Goal: Information Seeking & Learning: Learn about a topic

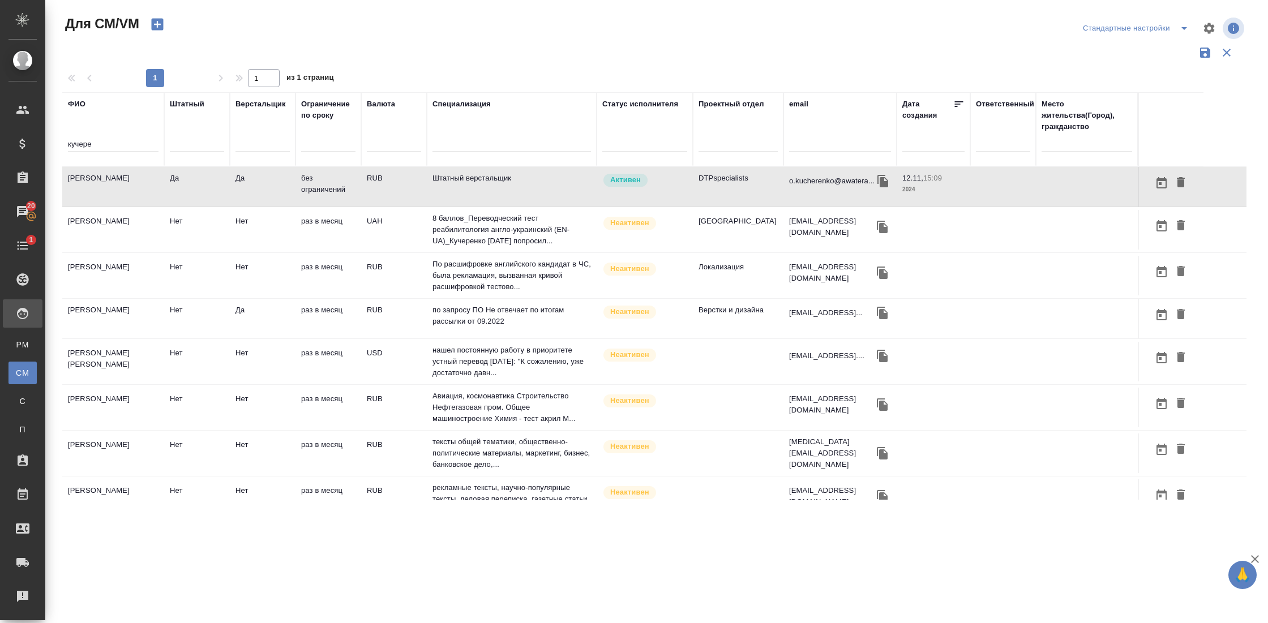
click at [92, 143] on input "кучере" at bounding box center [113, 145] width 91 height 14
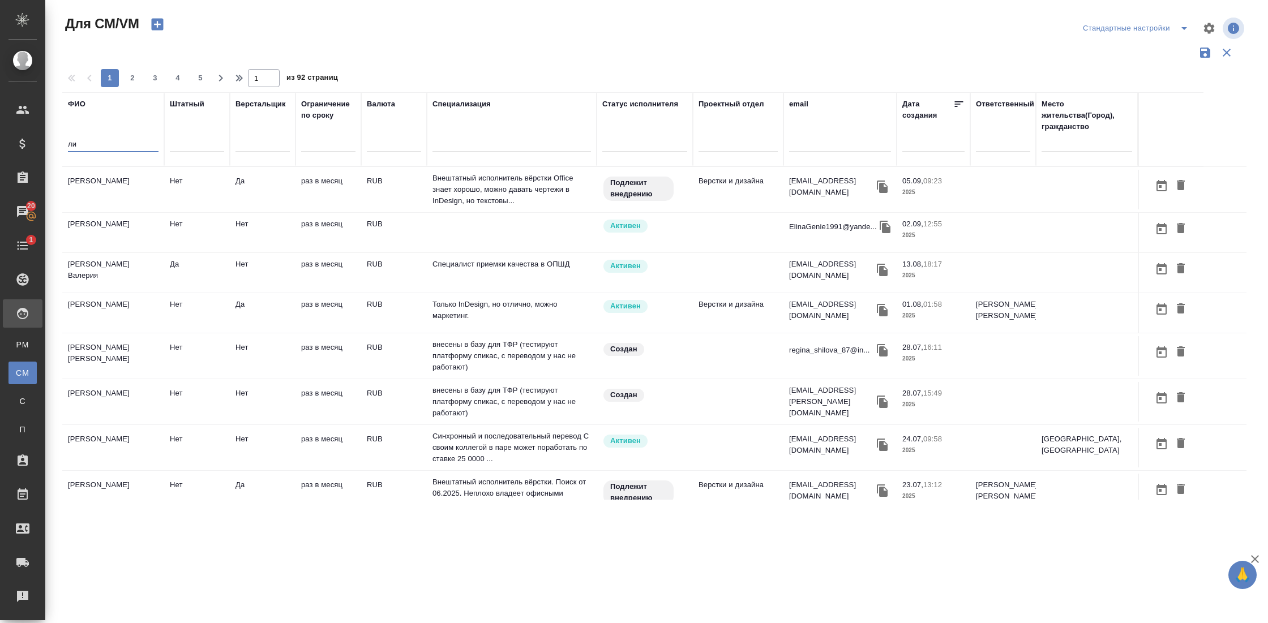
click at [100, 144] on input "ли" at bounding box center [113, 145] width 91 height 14
click at [87, 302] on td "Ли Алексей" at bounding box center [113, 313] width 102 height 40
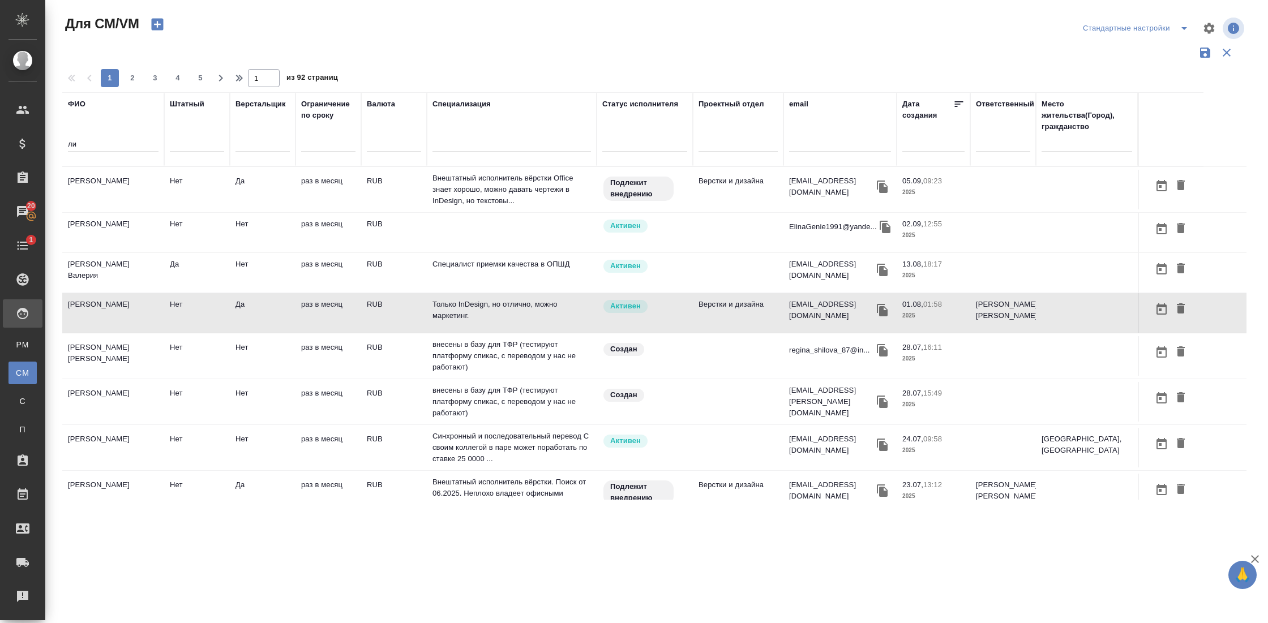
click at [94, 151] on input "ли" at bounding box center [113, 145] width 91 height 14
type input "л"
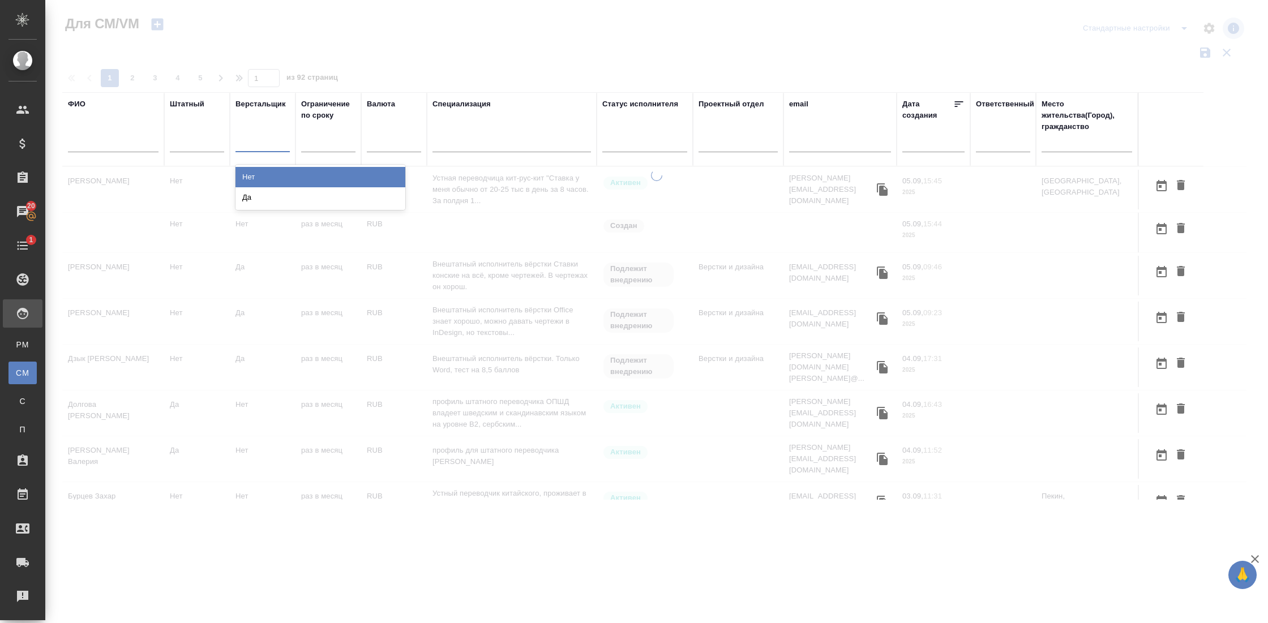
click at [263, 145] on div at bounding box center [262, 141] width 54 height 16
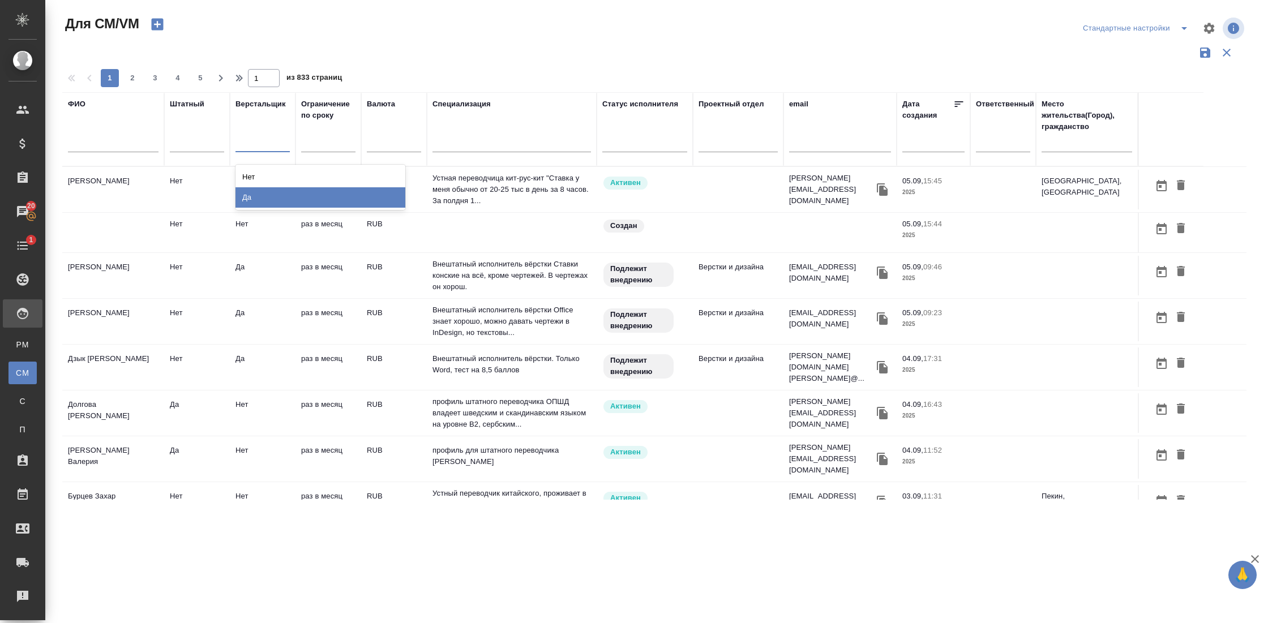
click at [263, 199] on div "Да" at bounding box center [320, 197] width 170 height 20
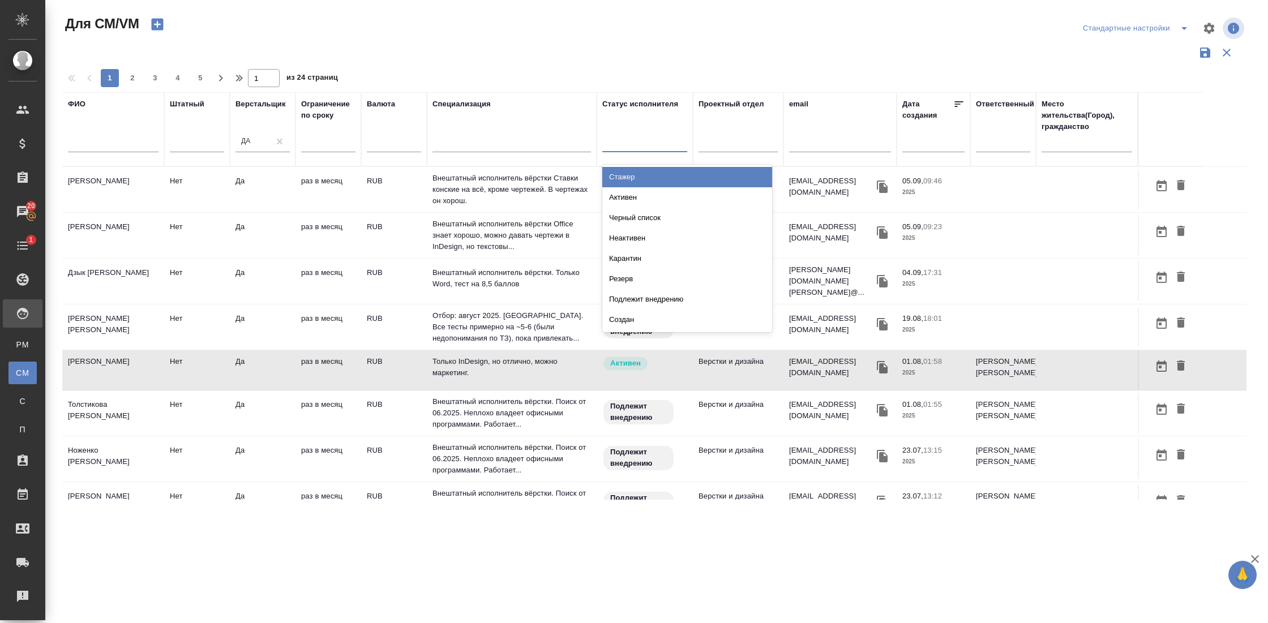
click at [644, 140] on div at bounding box center [644, 141] width 85 height 16
click at [645, 194] on div "Активен" at bounding box center [687, 197] width 170 height 20
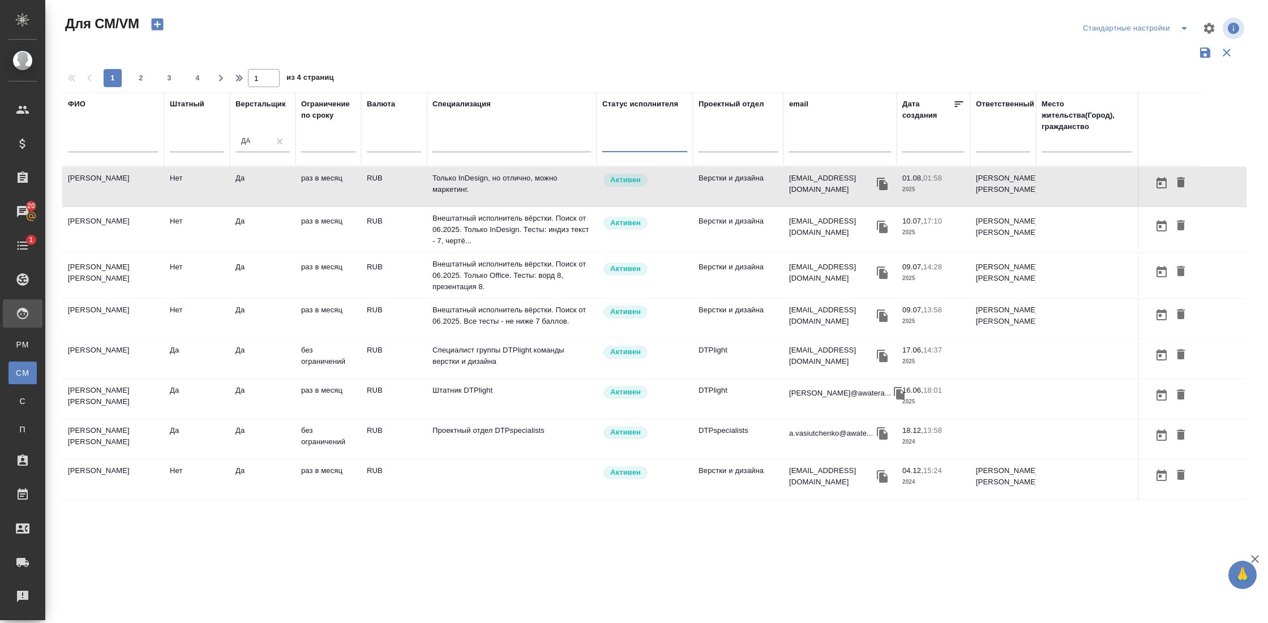
click at [634, 148] on div at bounding box center [644, 141] width 85 height 16
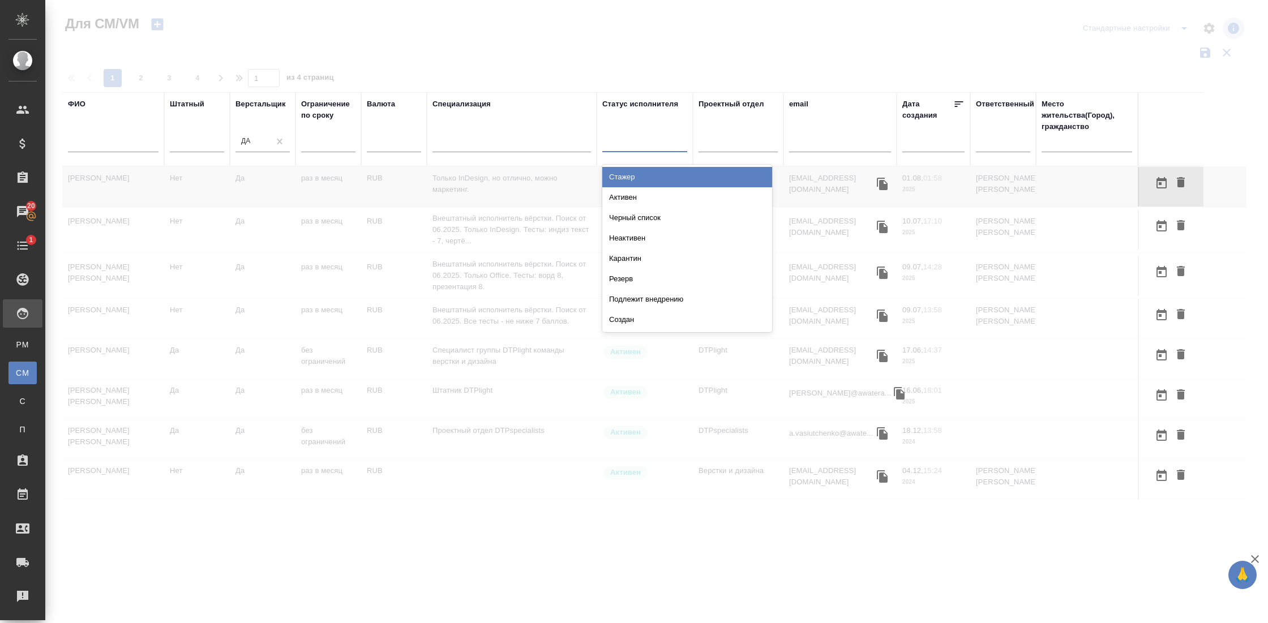
click at [635, 194] on div "Активен" at bounding box center [687, 197] width 170 height 20
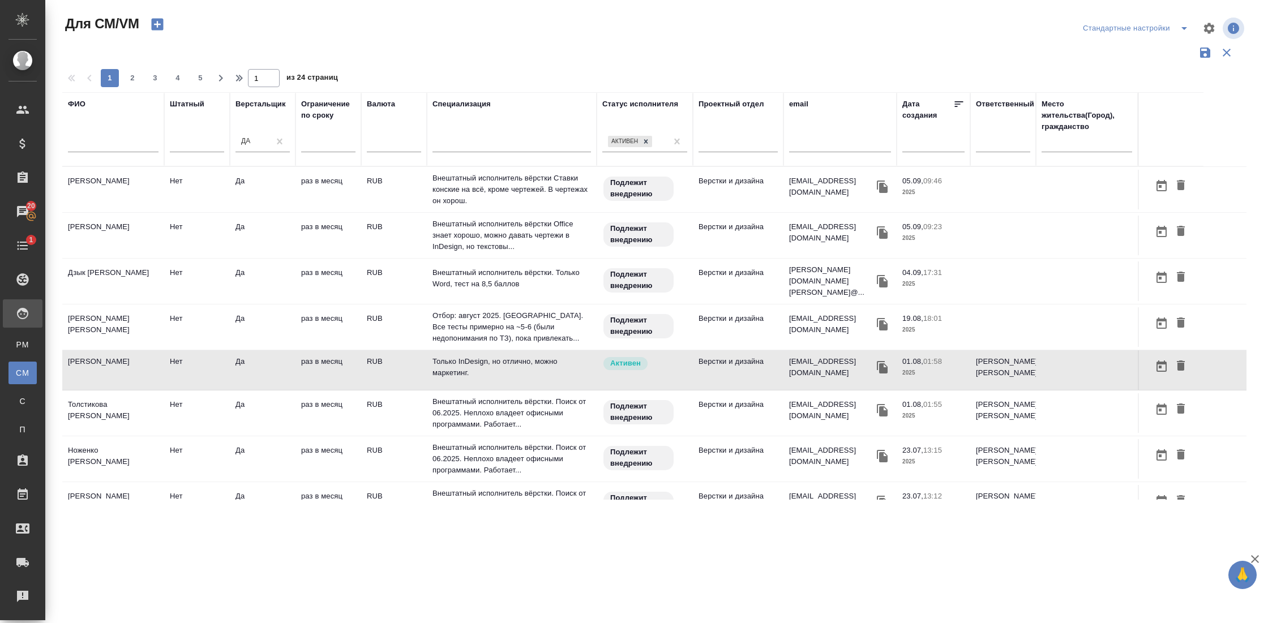
click at [626, 124] on div "Статус исполнителя Активен" at bounding box center [644, 129] width 85 height 62
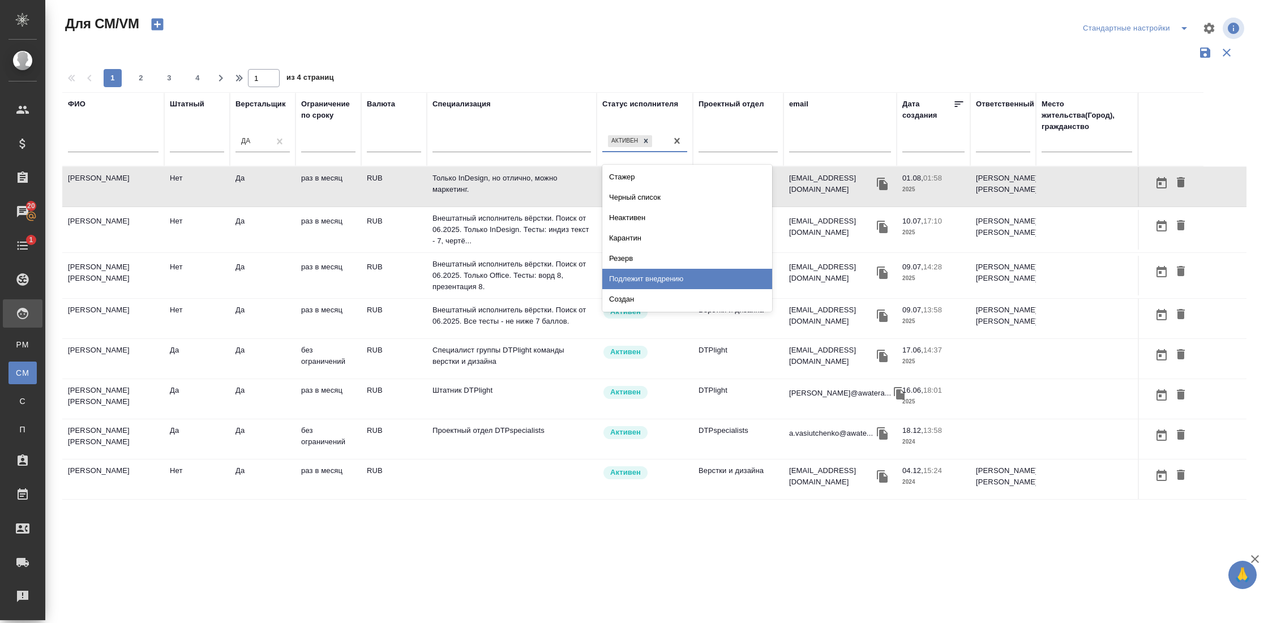
click at [642, 274] on div "Подлежит внедрению" at bounding box center [687, 279] width 170 height 20
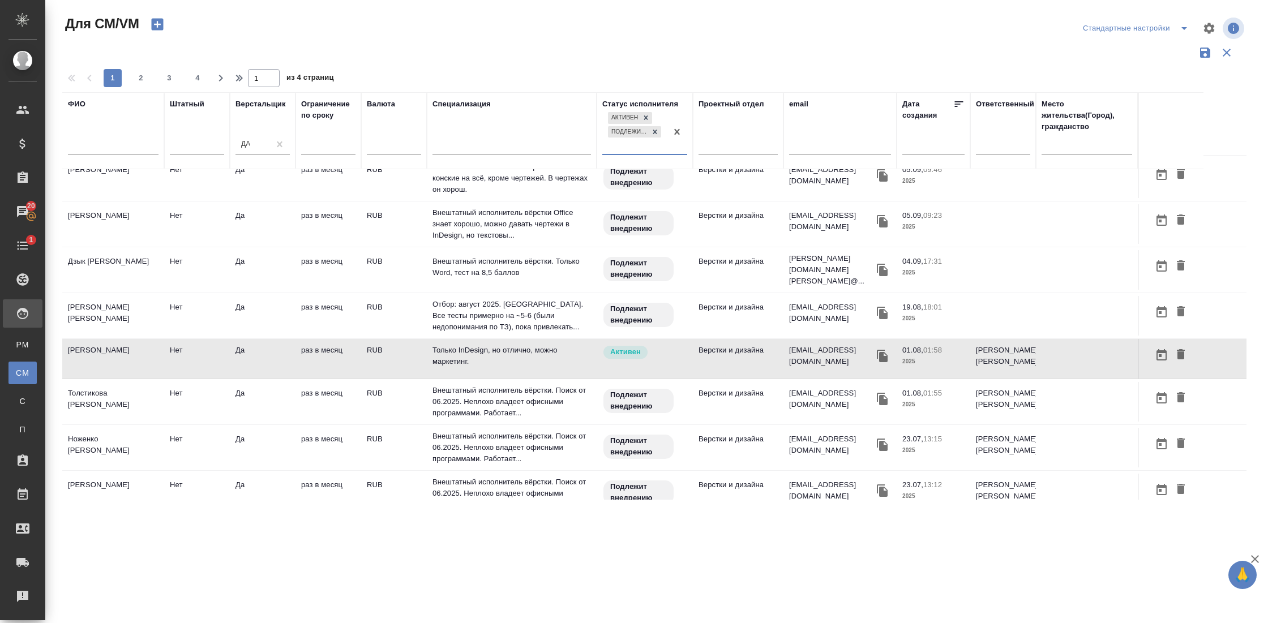
scroll to position [18, 0]
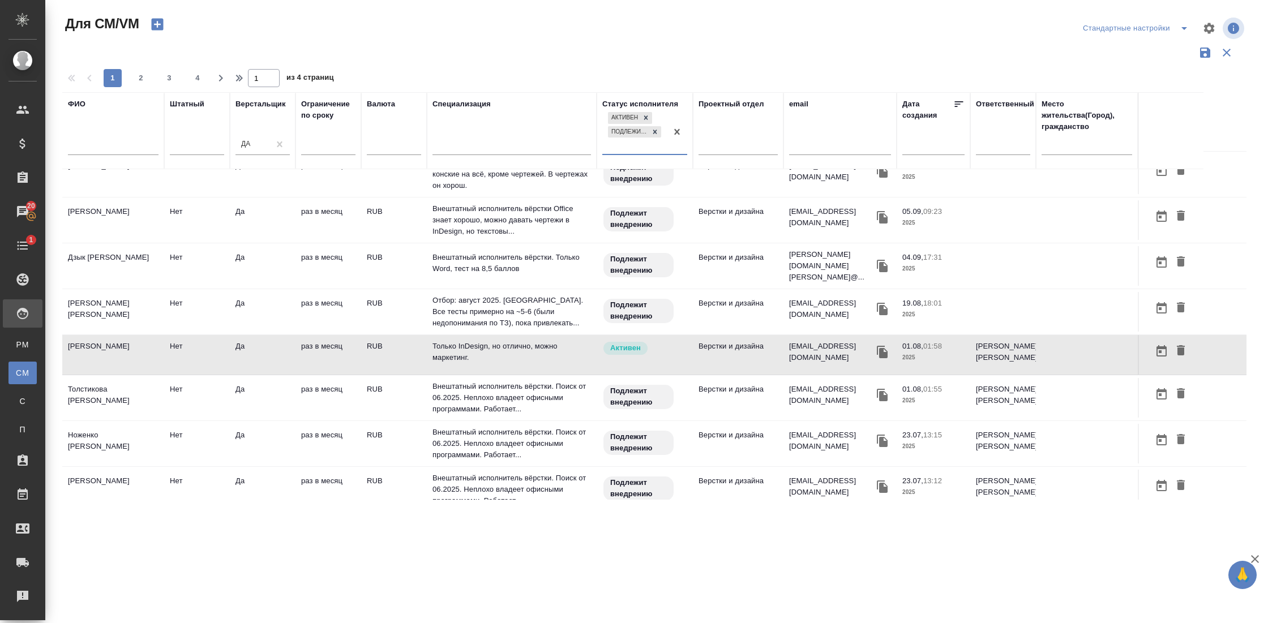
click at [123, 386] on td "[PERSON_NAME]" at bounding box center [113, 398] width 102 height 40
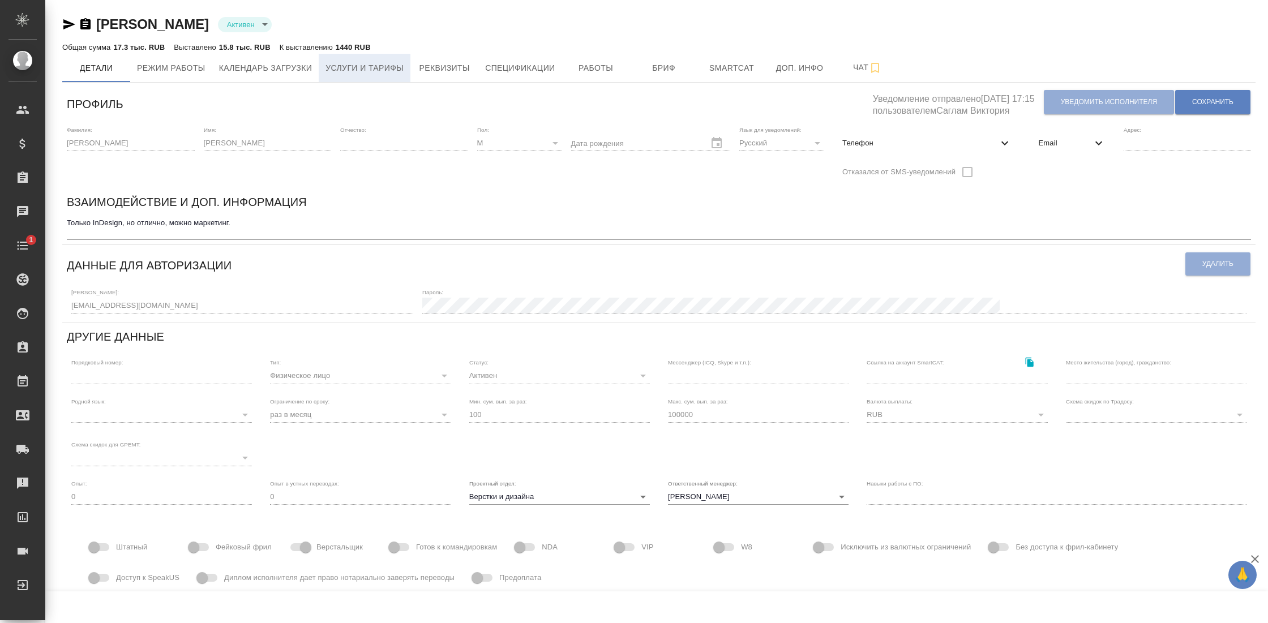
click at [371, 67] on span "Услуги и тарифы" at bounding box center [364, 68] width 78 height 14
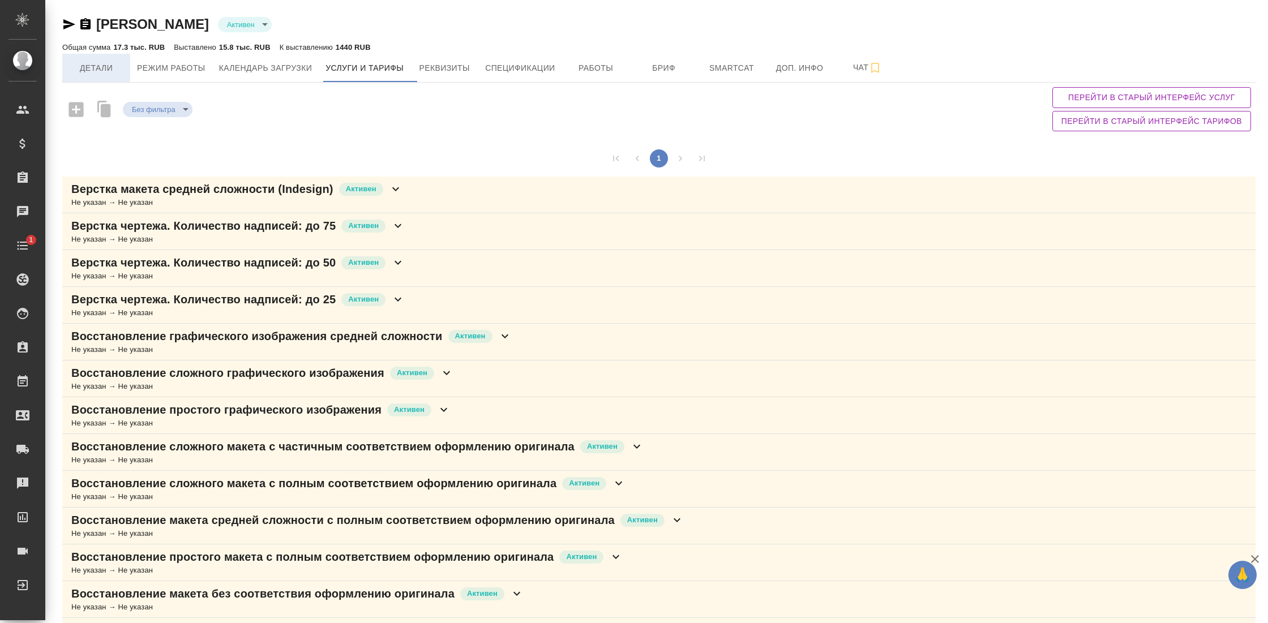
click at [105, 67] on span "Детали" at bounding box center [96, 68] width 54 height 14
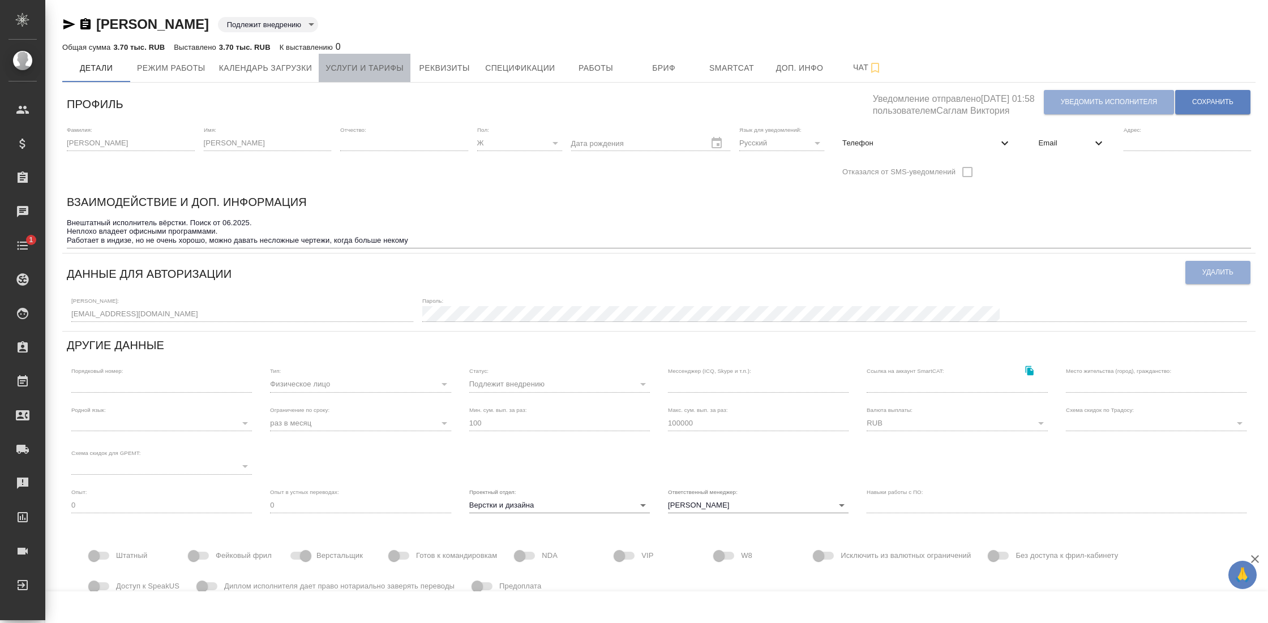
click at [401, 63] on span "Услуги и тарифы" at bounding box center [364, 68] width 78 height 14
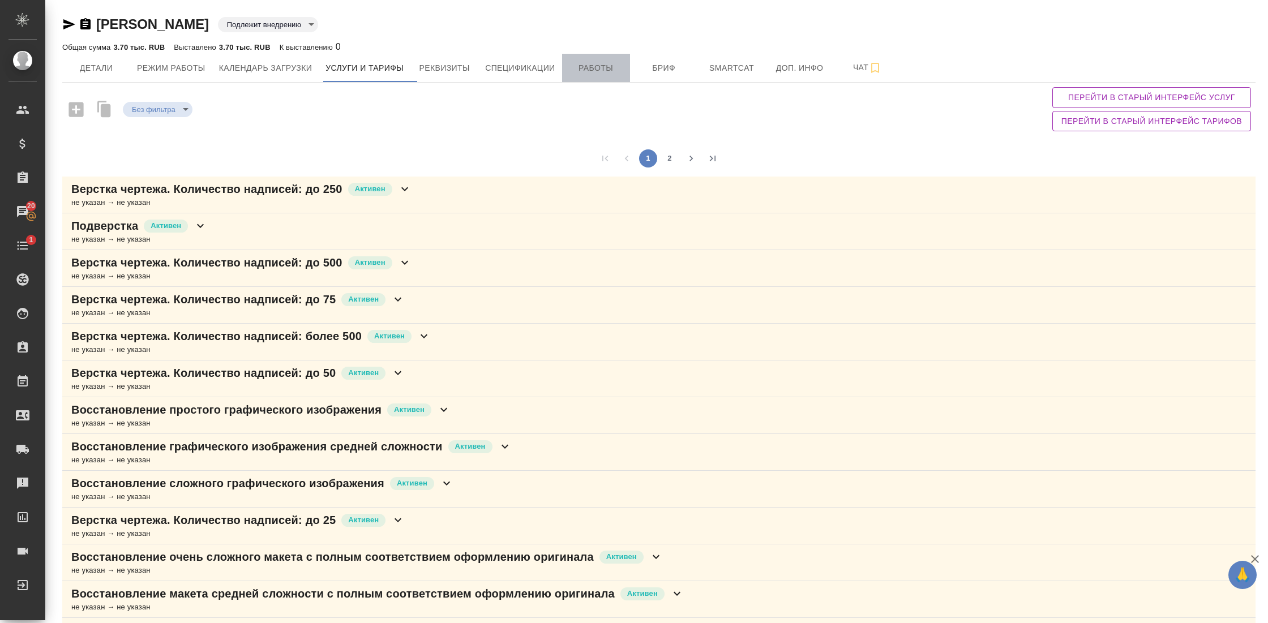
click at [596, 72] on span "Работы" at bounding box center [596, 68] width 54 height 14
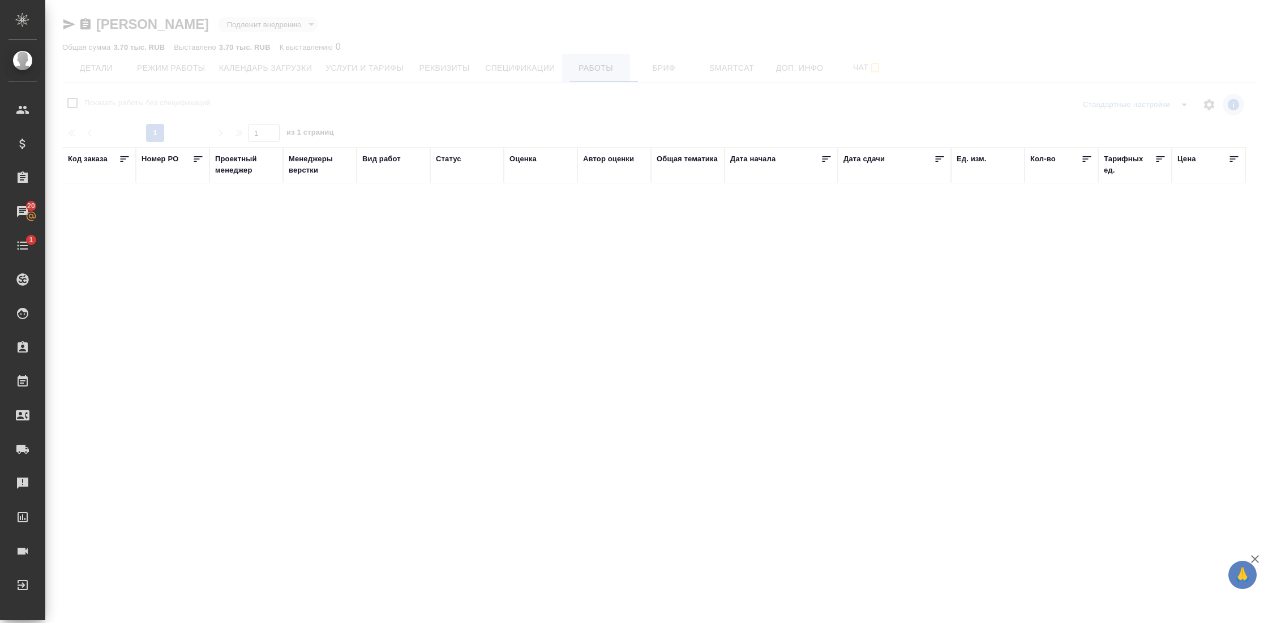
checkbox input "false"
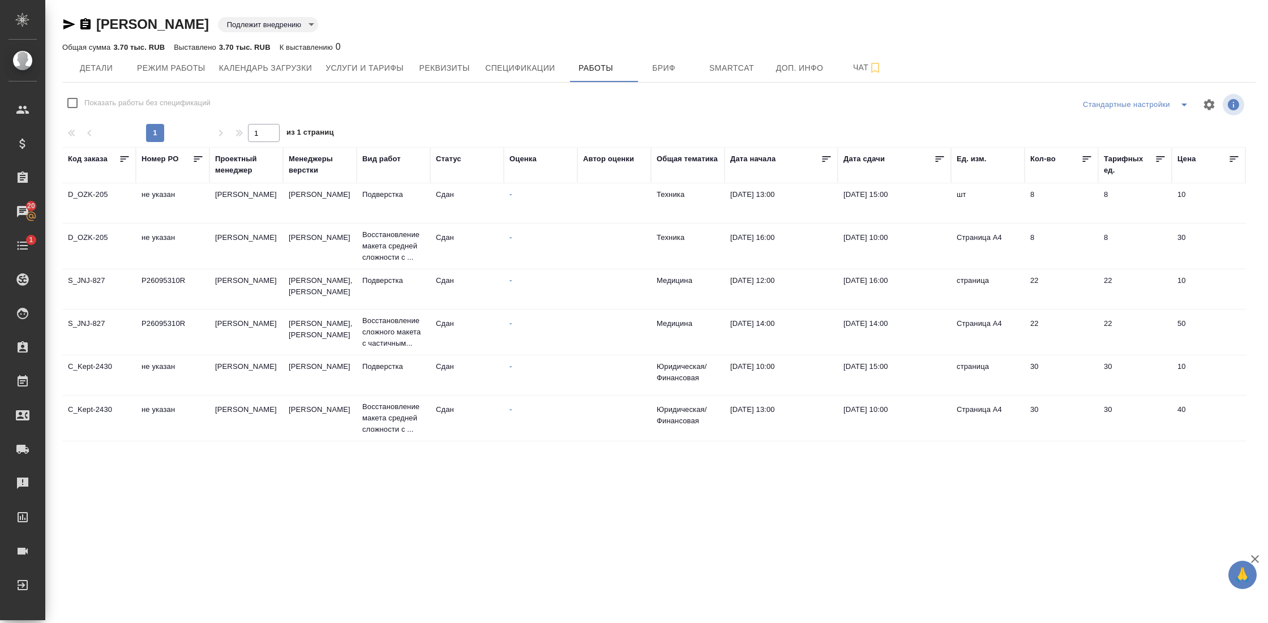
scroll to position [84, 0]
click at [378, 72] on span "Услуги и тарифы" at bounding box center [364, 68] width 78 height 14
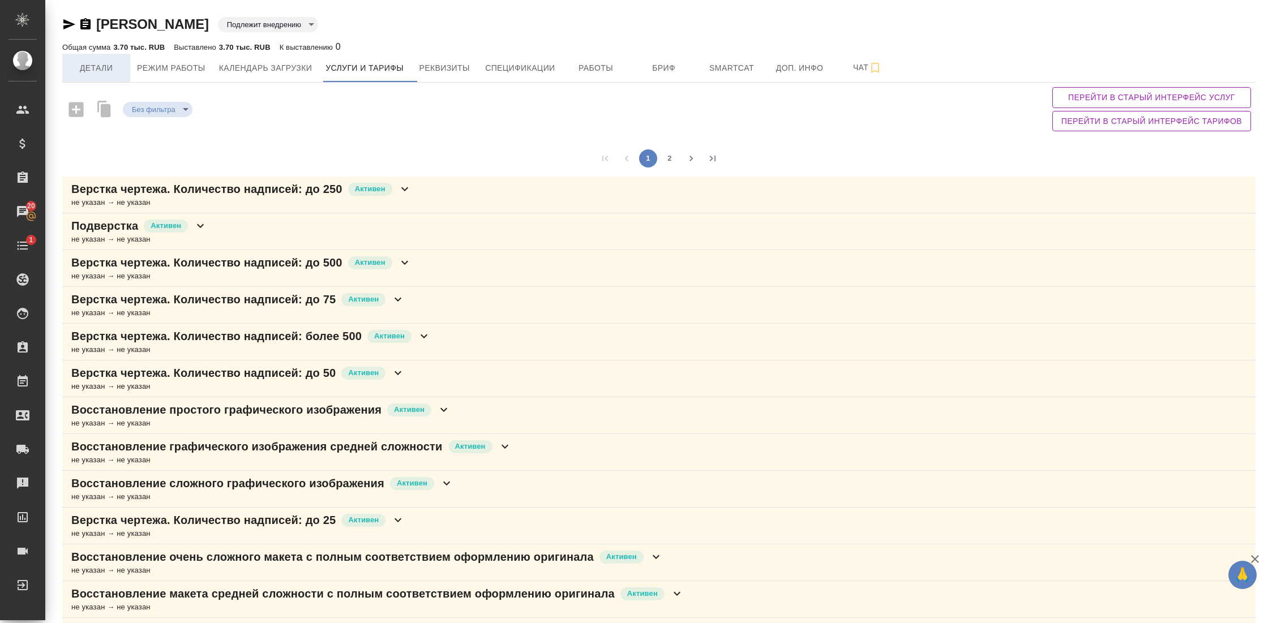
click at [93, 68] on span "Детали" at bounding box center [96, 68] width 54 height 14
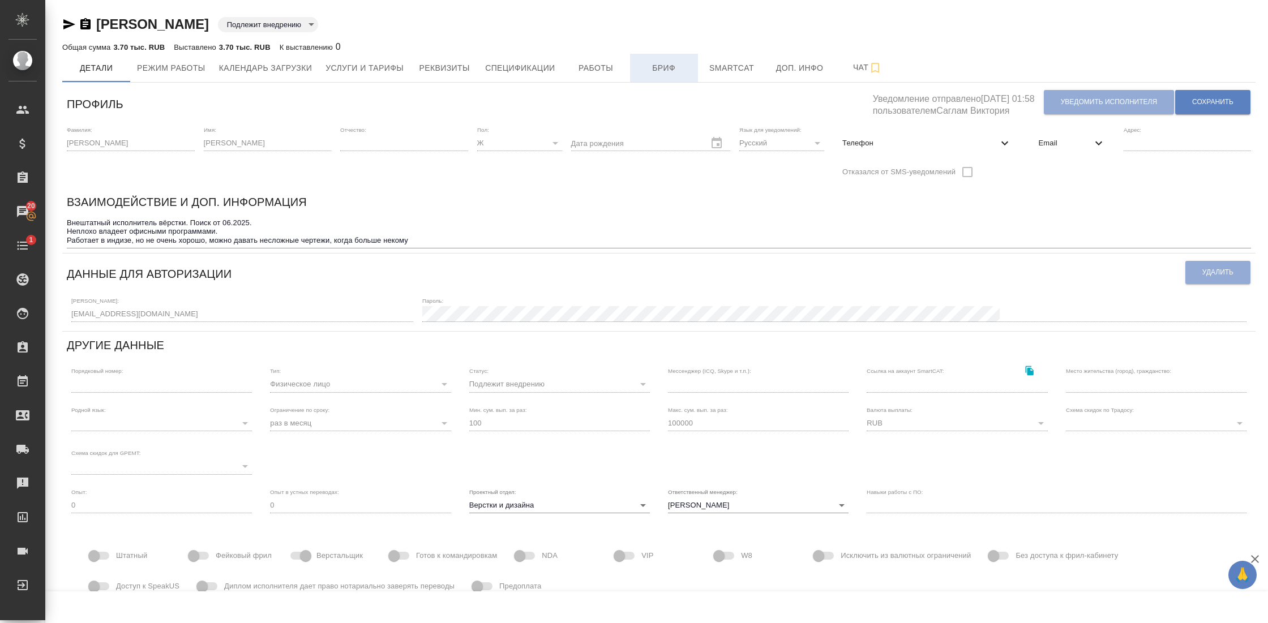
click at [647, 68] on span "Бриф" at bounding box center [664, 68] width 54 height 14
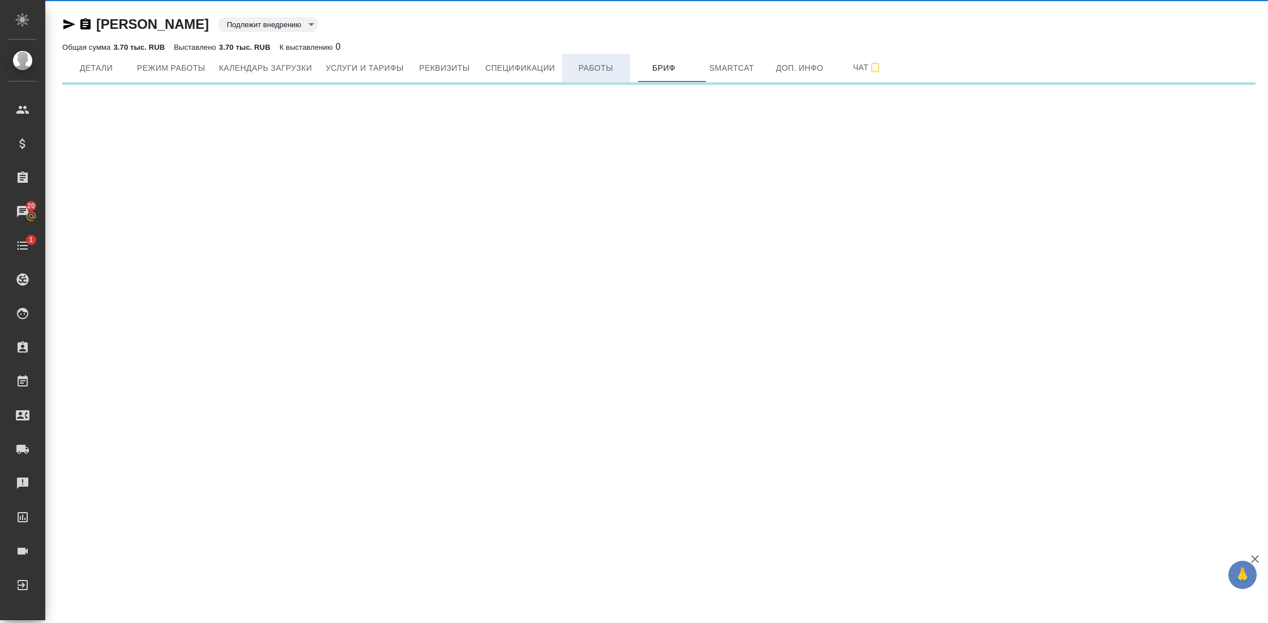
click at [614, 68] on span "Работы" at bounding box center [596, 68] width 54 height 14
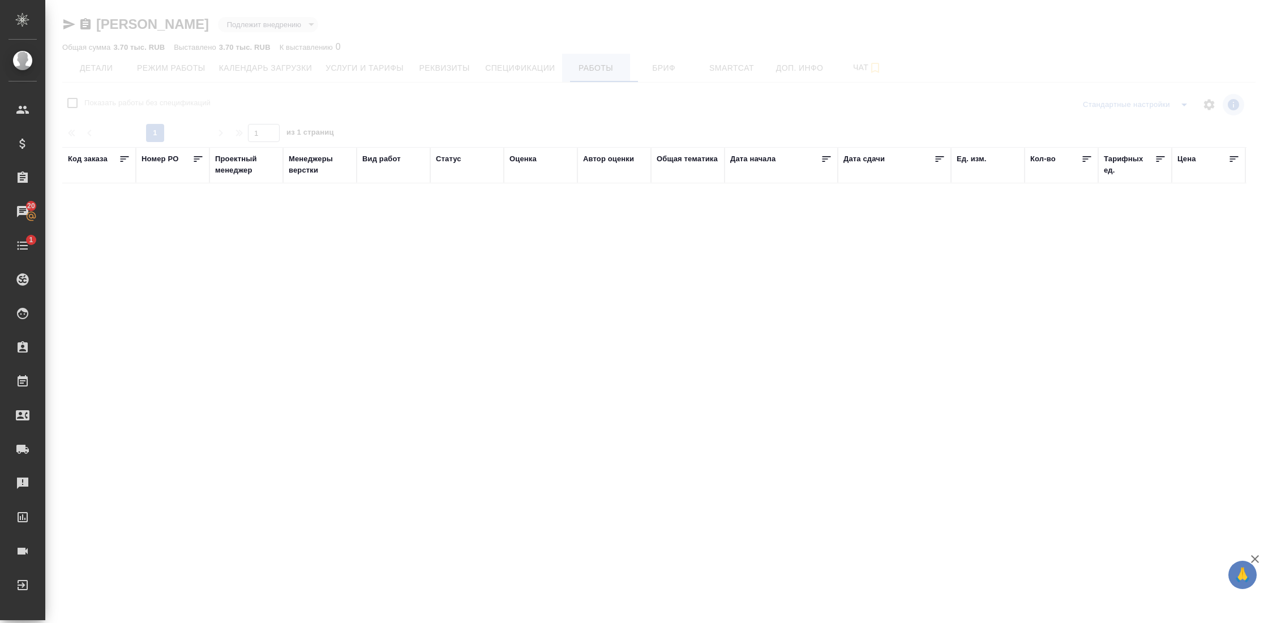
checkbox input "false"
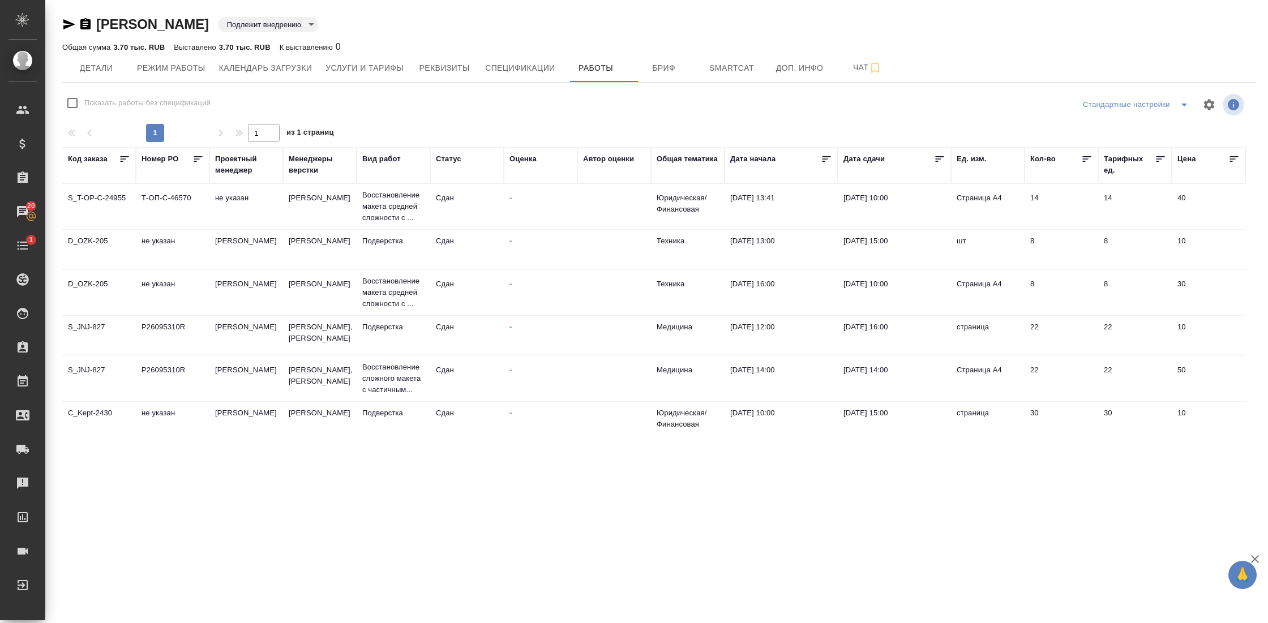
click at [938, 156] on icon at bounding box center [939, 158] width 11 height 11
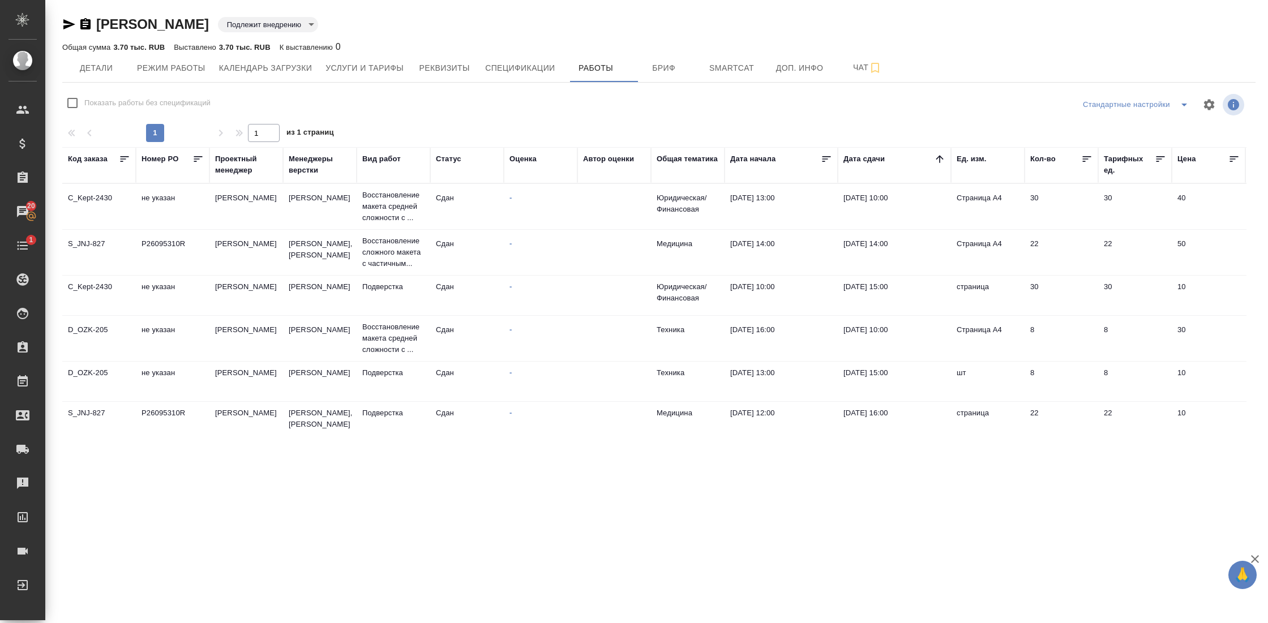
scroll to position [84, 0]
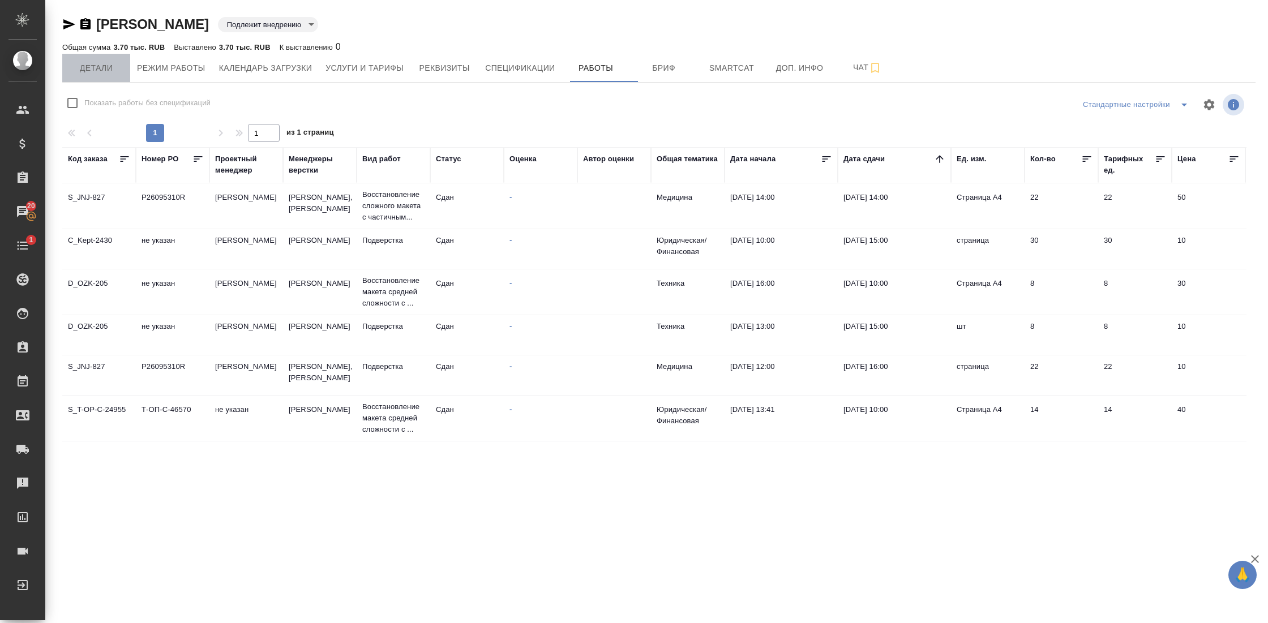
click at [95, 63] on span "Детали" at bounding box center [96, 68] width 54 height 14
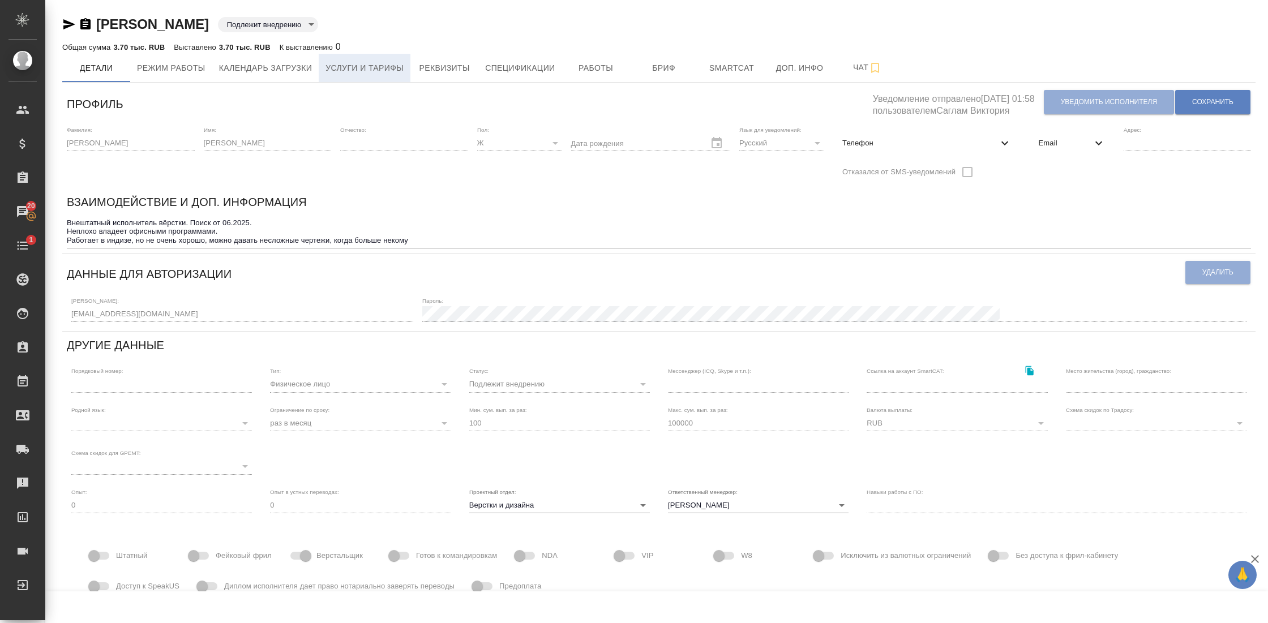
click at [379, 62] on span "Услуги и тарифы" at bounding box center [364, 68] width 78 height 14
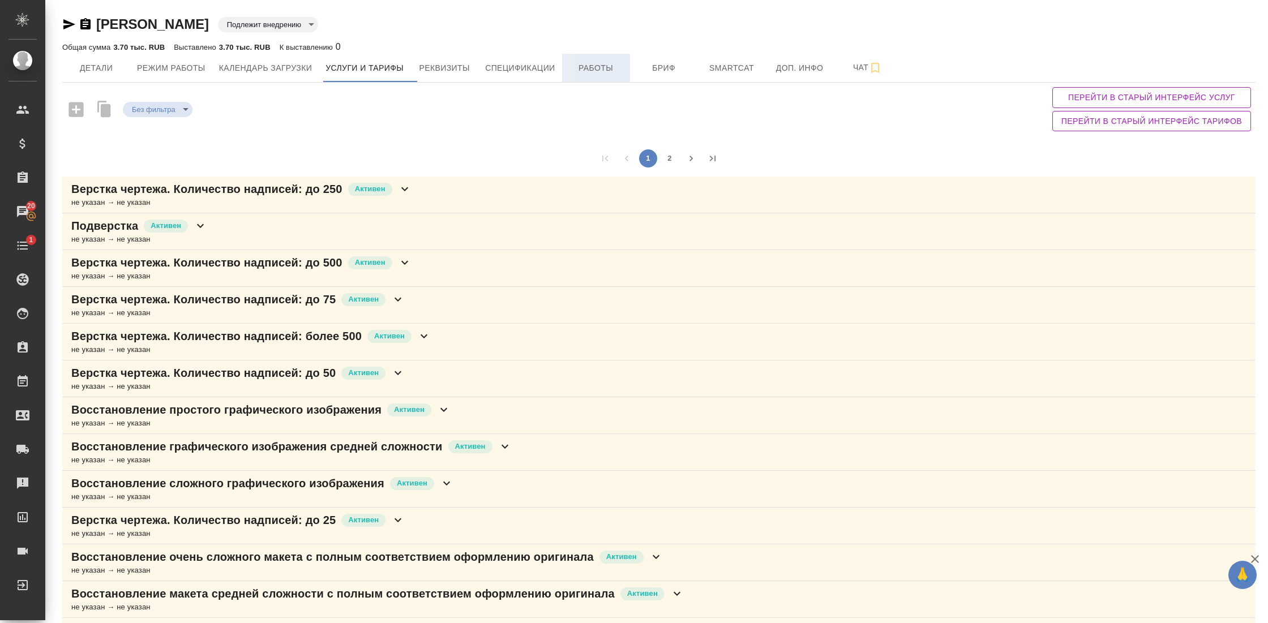
click at [590, 65] on span "Работы" at bounding box center [596, 68] width 54 height 14
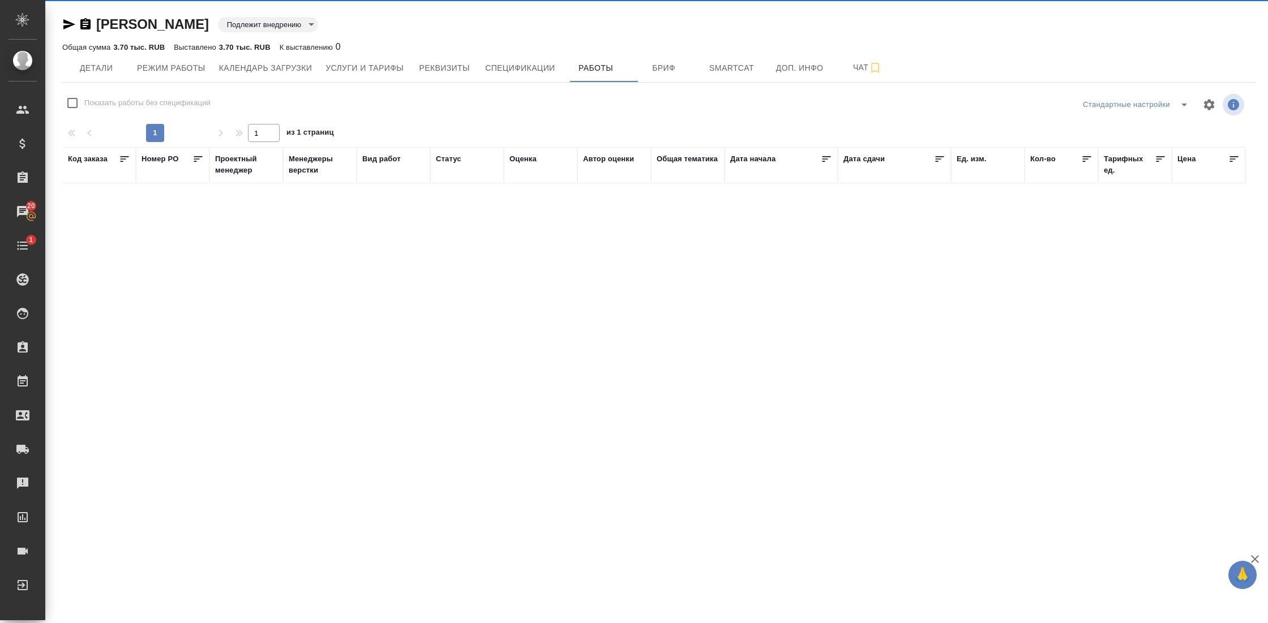
checkbox input "false"
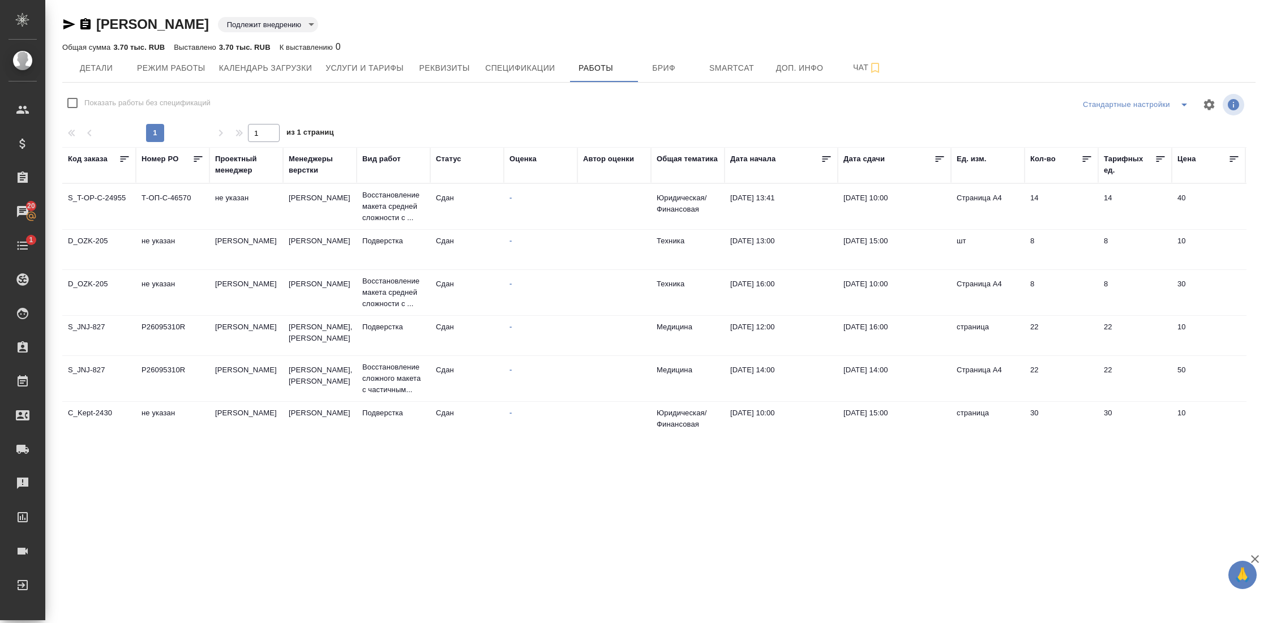
scroll to position [84, 0]
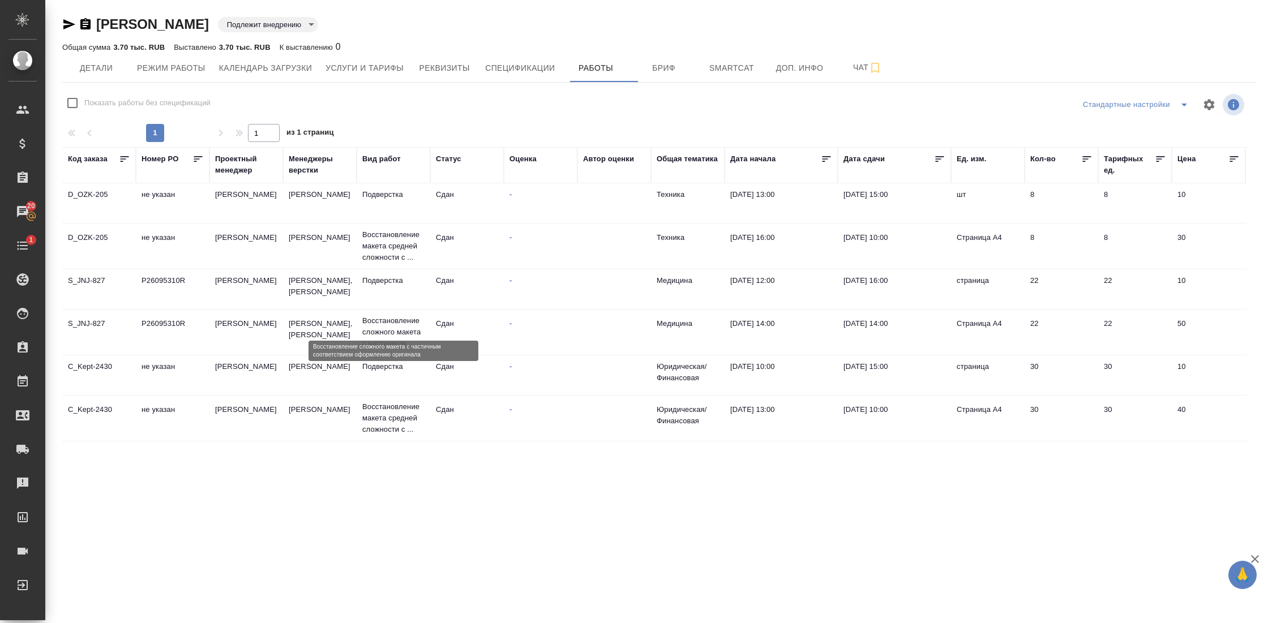
click at [392, 317] on p "Восстановление сложного макета с частичным..." at bounding box center [393, 332] width 62 height 34
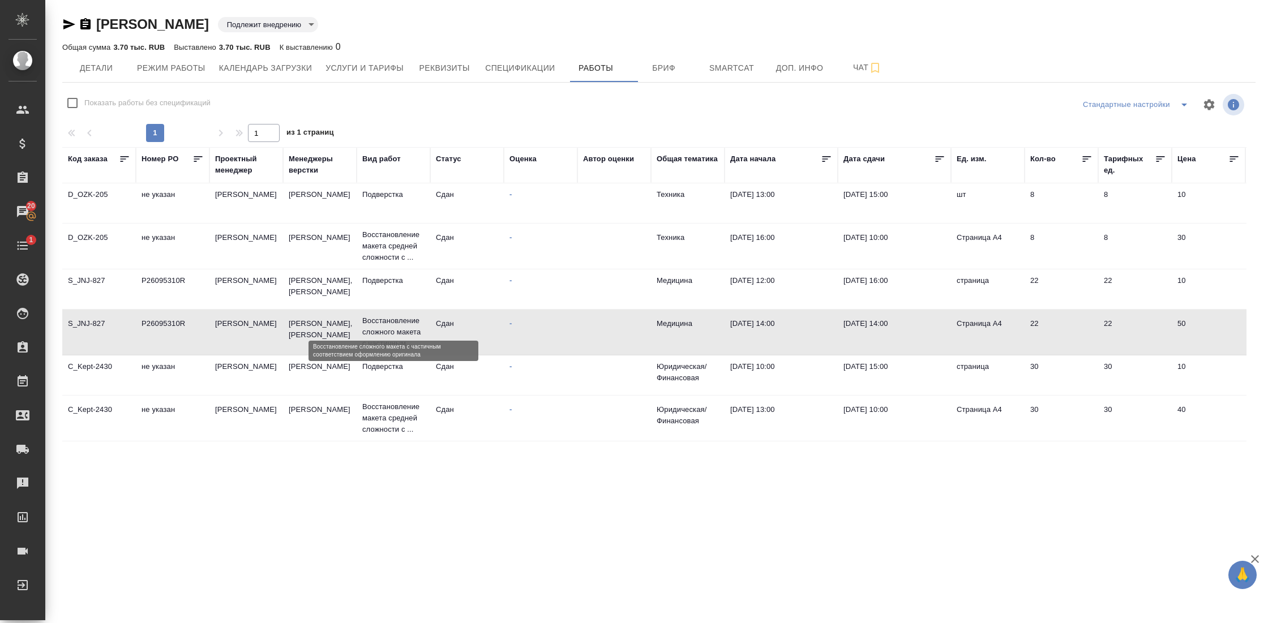
click at [392, 317] on p "Восстановление сложного макета с частичным..." at bounding box center [393, 332] width 62 height 34
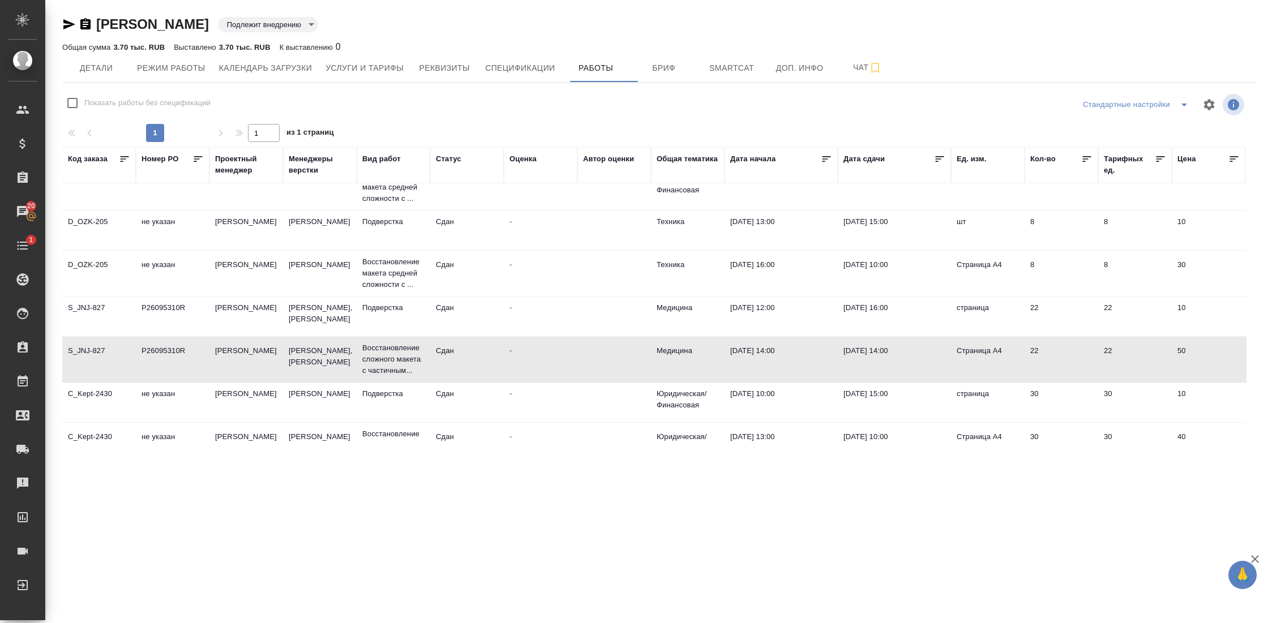
scroll to position [0, 0]
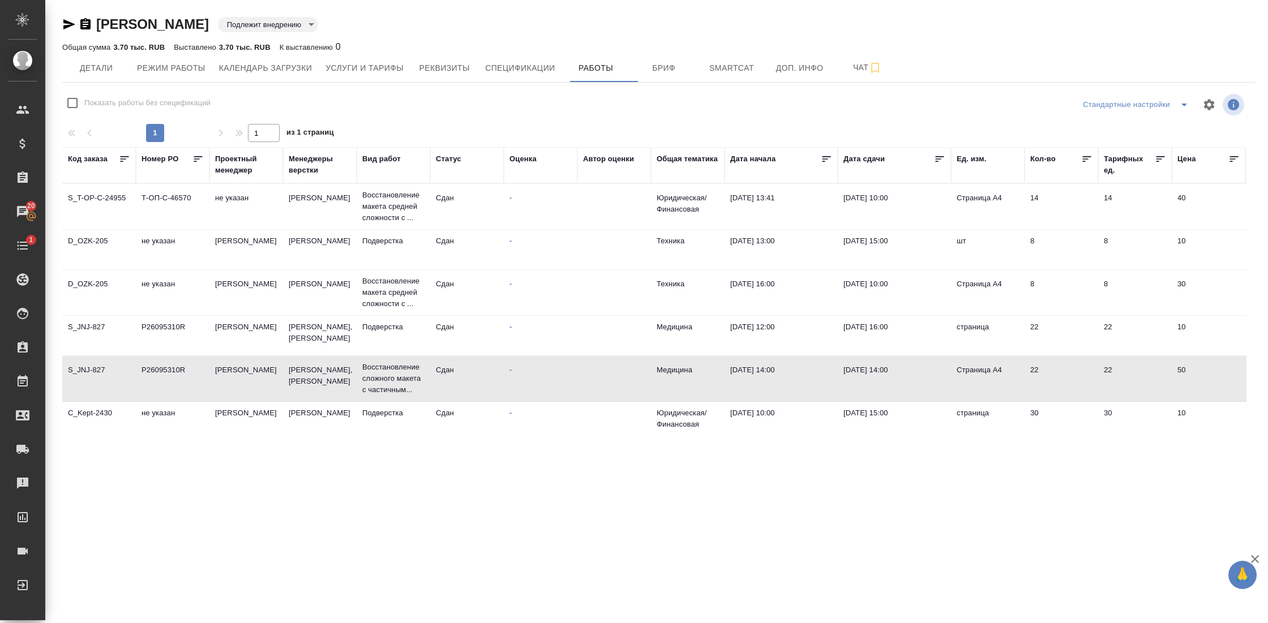
click at [509, 285] on td "-" at bounding box center [541, 293] width 74 height 40
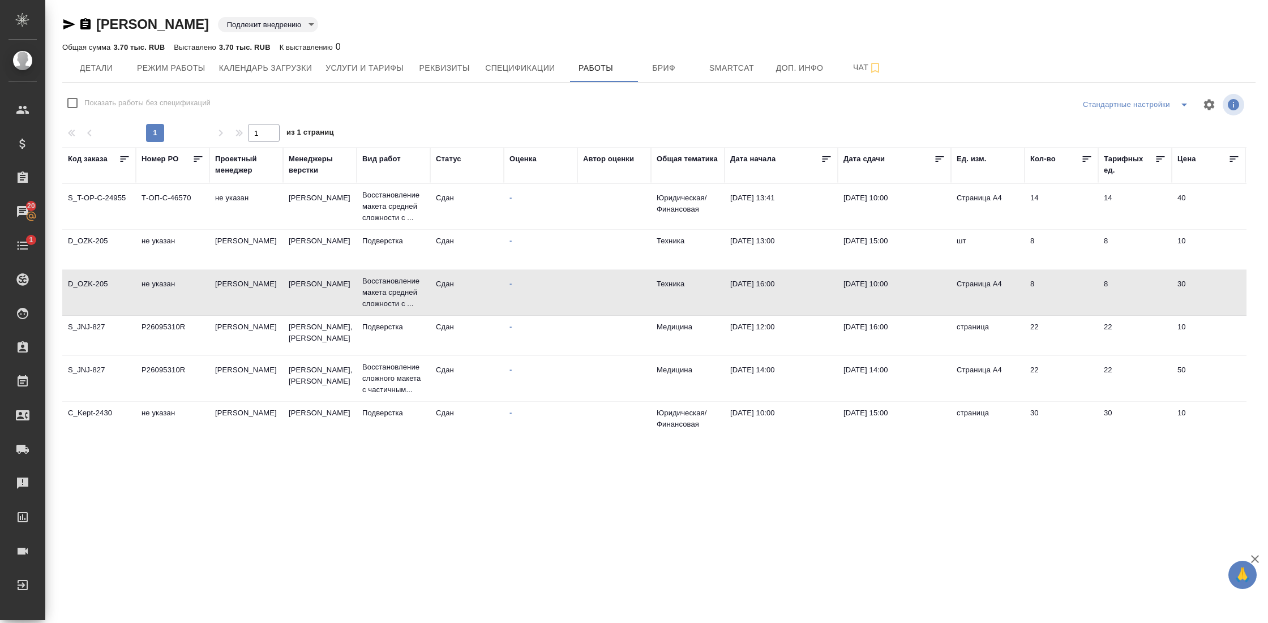
click at [509, 285] on td "-" at bounding box center [541, 293] width 74 height 40
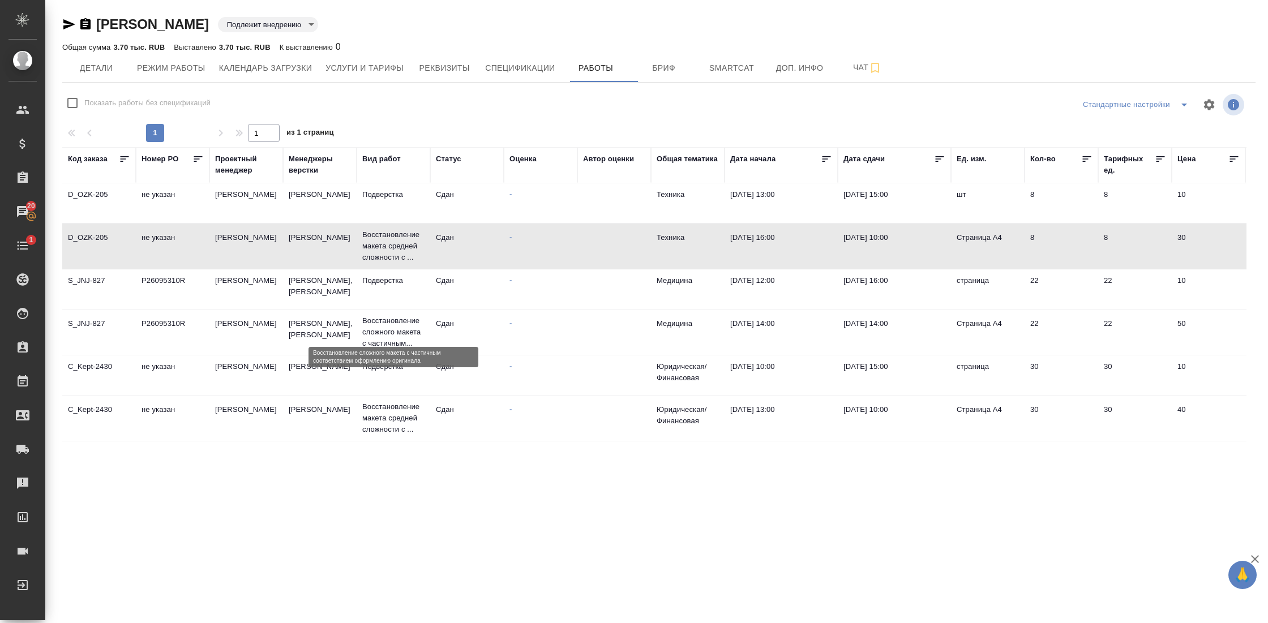
scroll to position [84, 0]
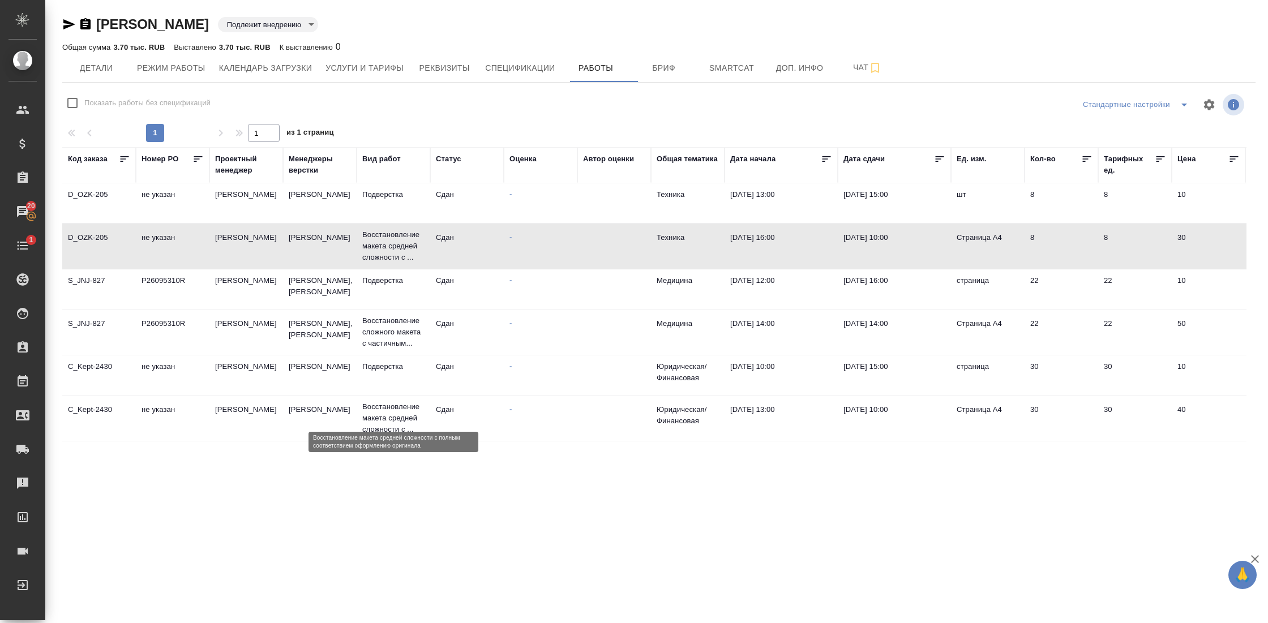
click at [380, 401] on p "Восстановление макета средней сложности с ..." at bounding box center [393, 418] width 62 height 34
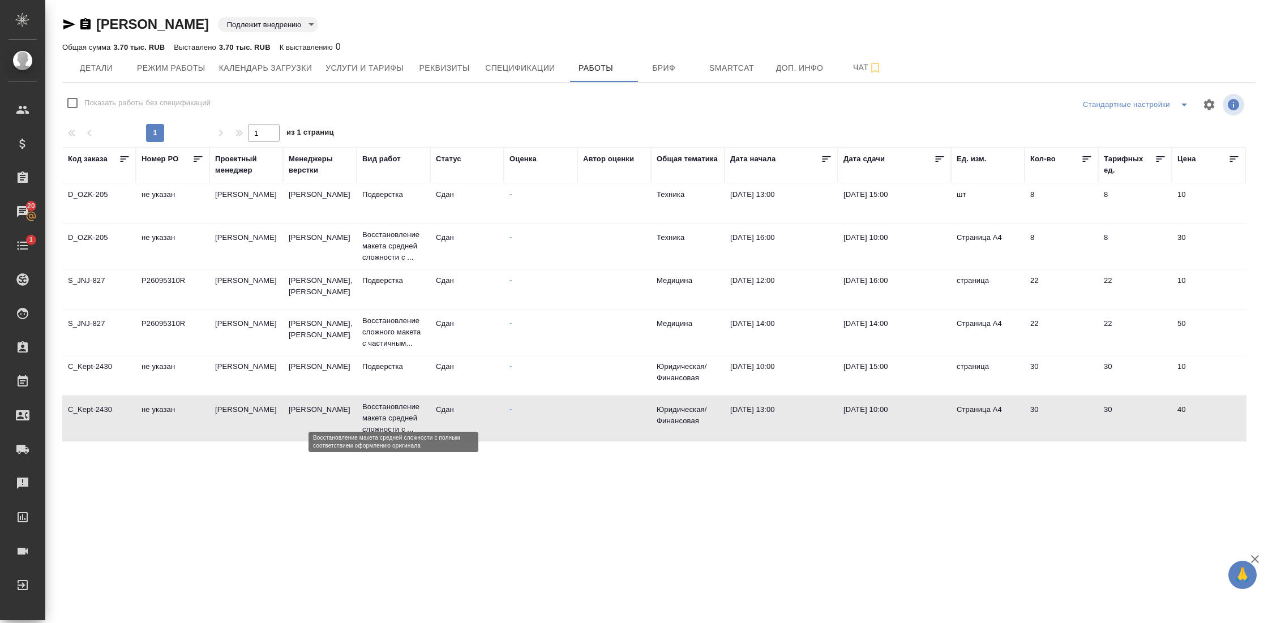
click at [380, 401] on p "Восстановление макета средней сложности с ..." at bounding box center [393, 418] width 62 height 34
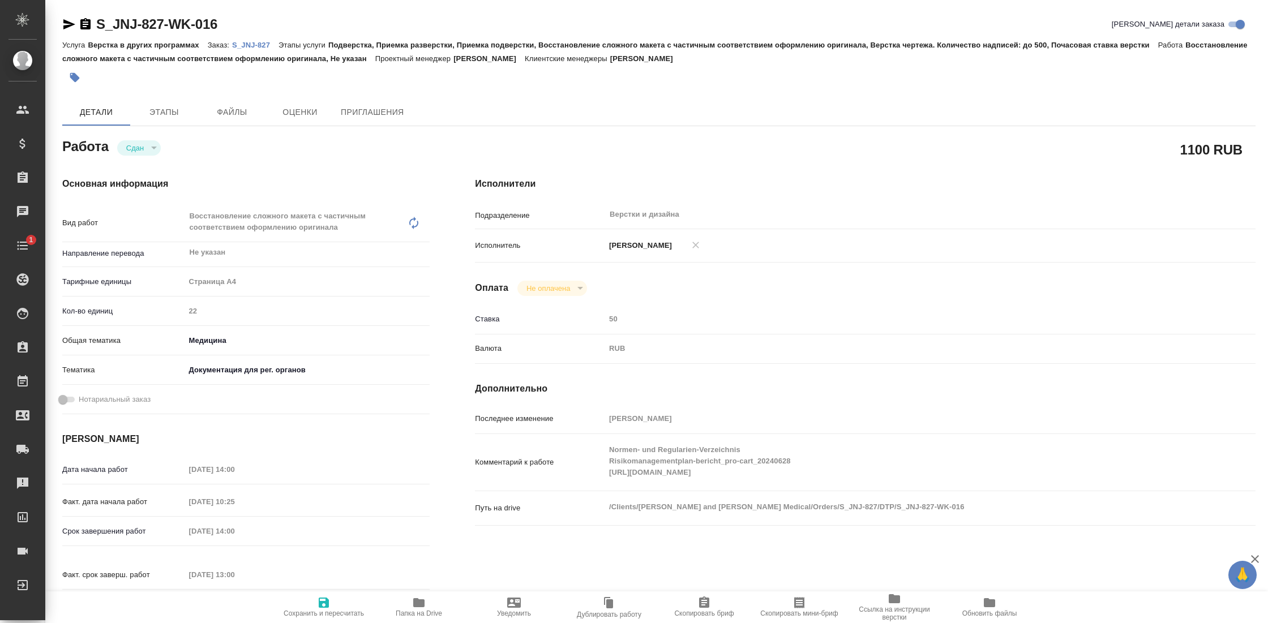
type textarea "x"
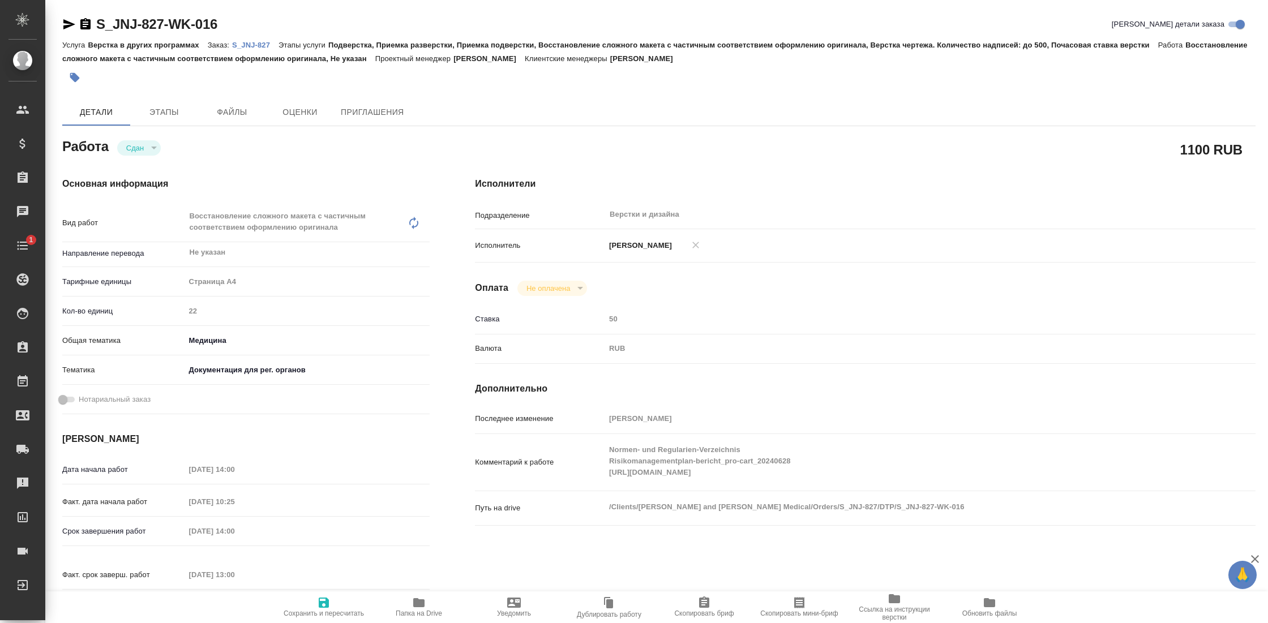
type textarea "x"
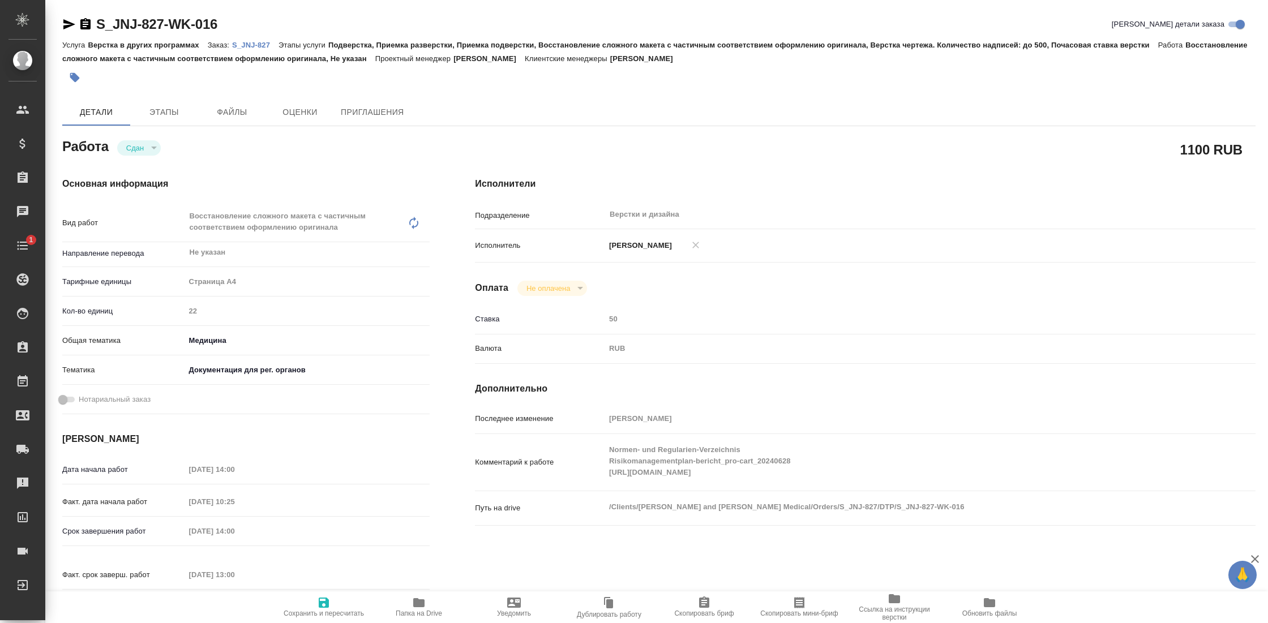
click at [425, 606] on icon "button" at bounding box center [419, 603] width 14 height 14
type textarea "x"
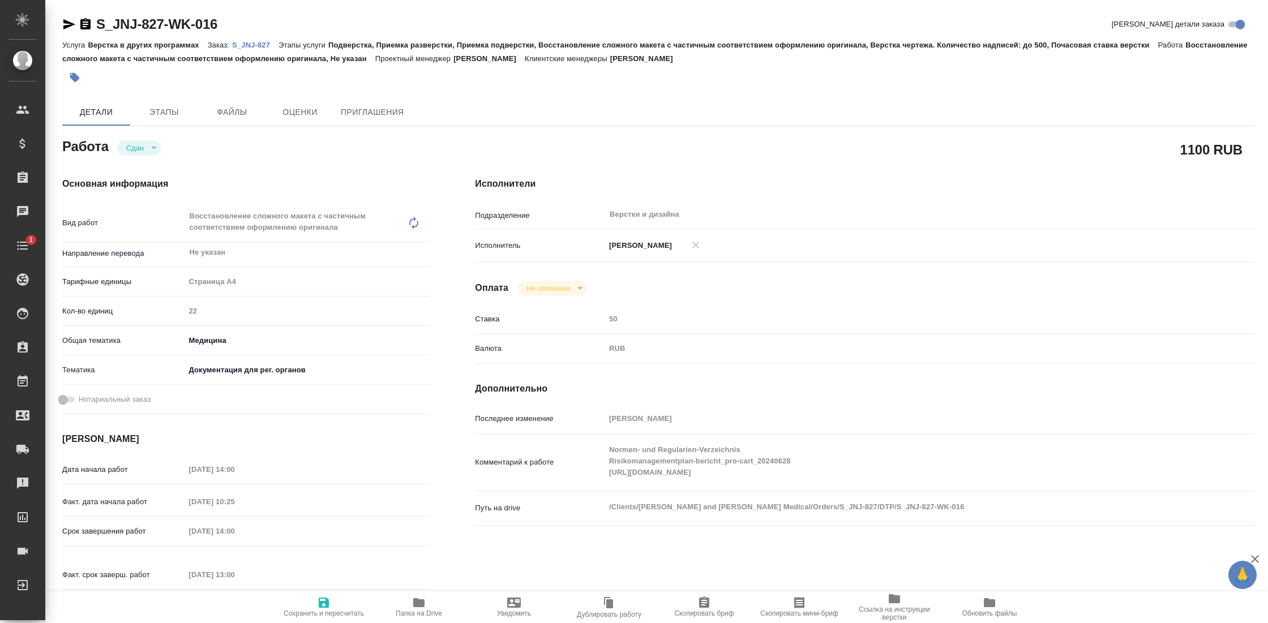
type textarea "x"
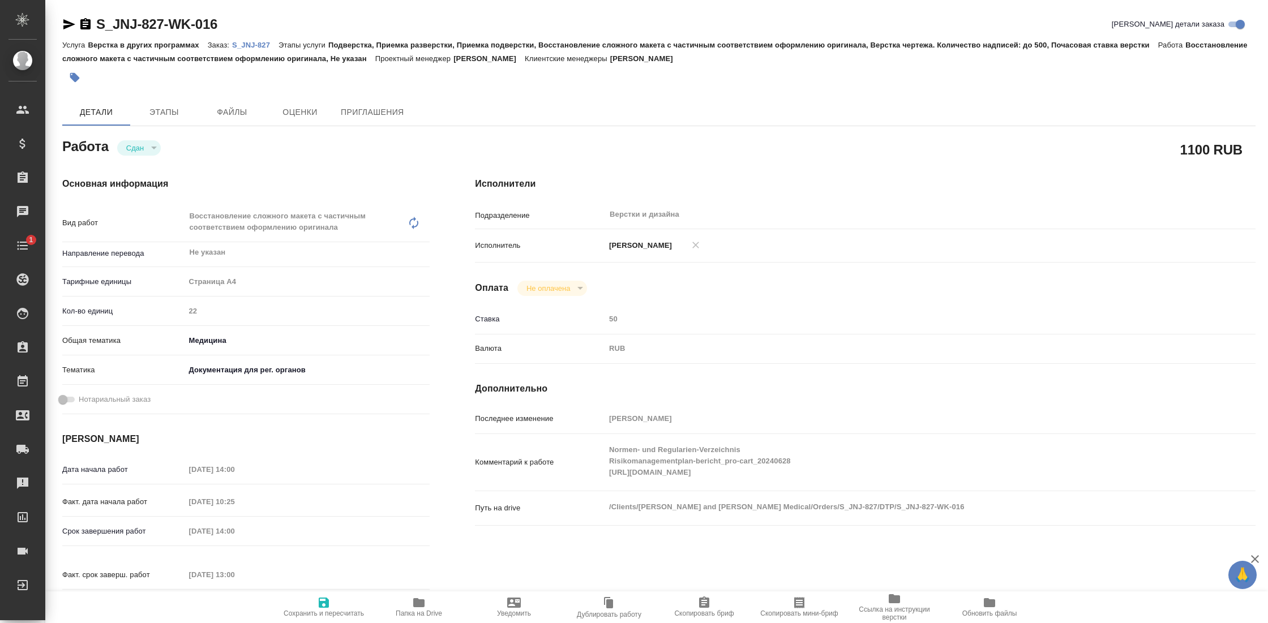
type textarea "x"
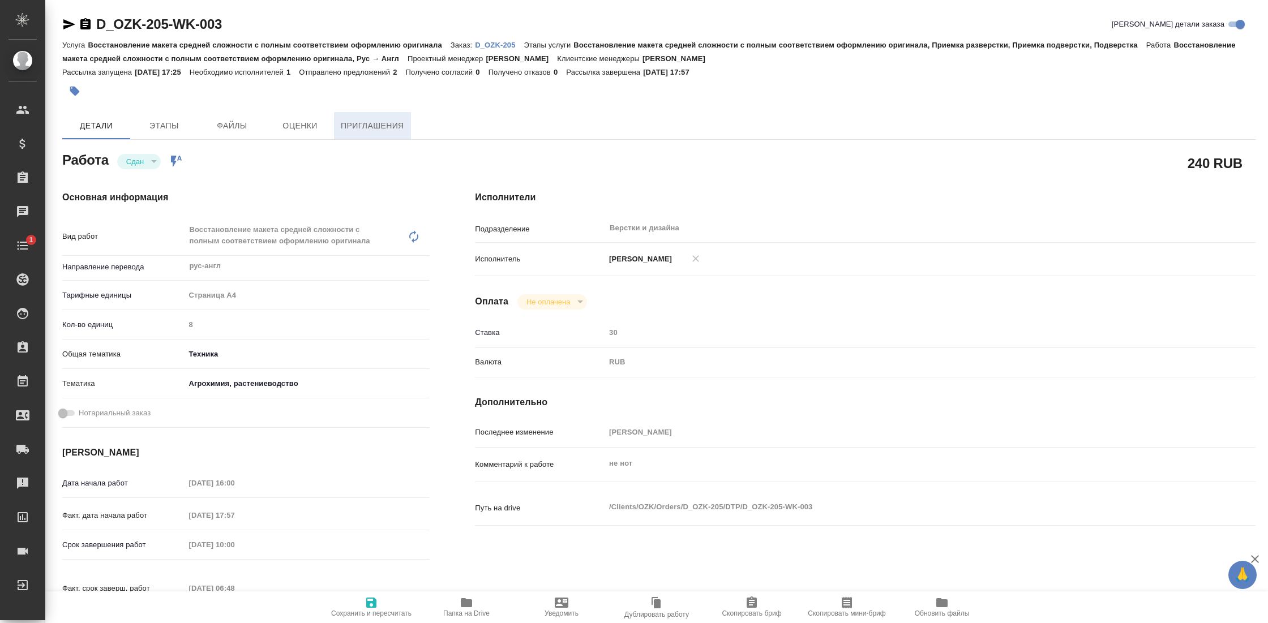
type textarea "x"
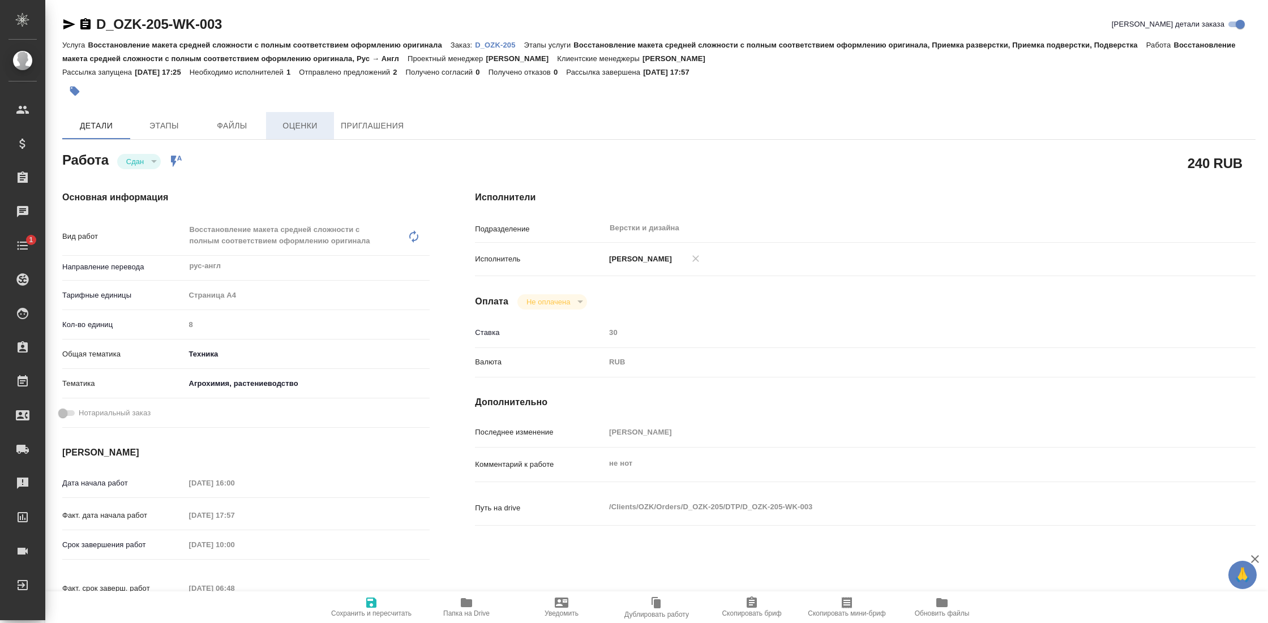
type textarea "x"
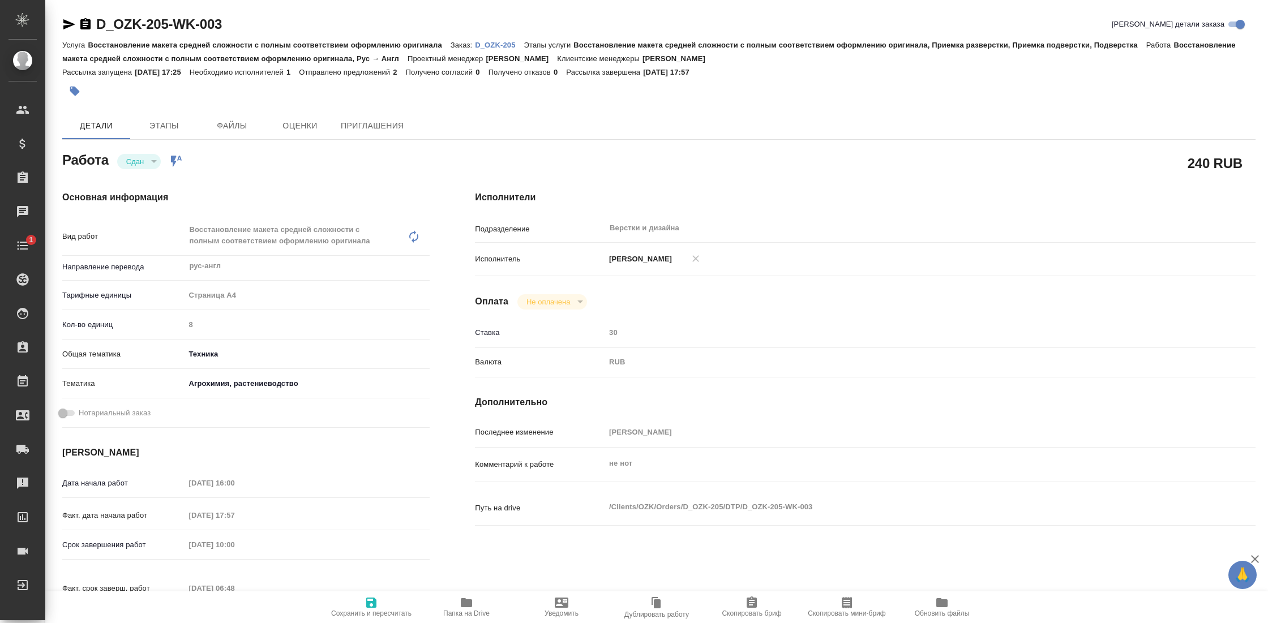
type textarea "x"
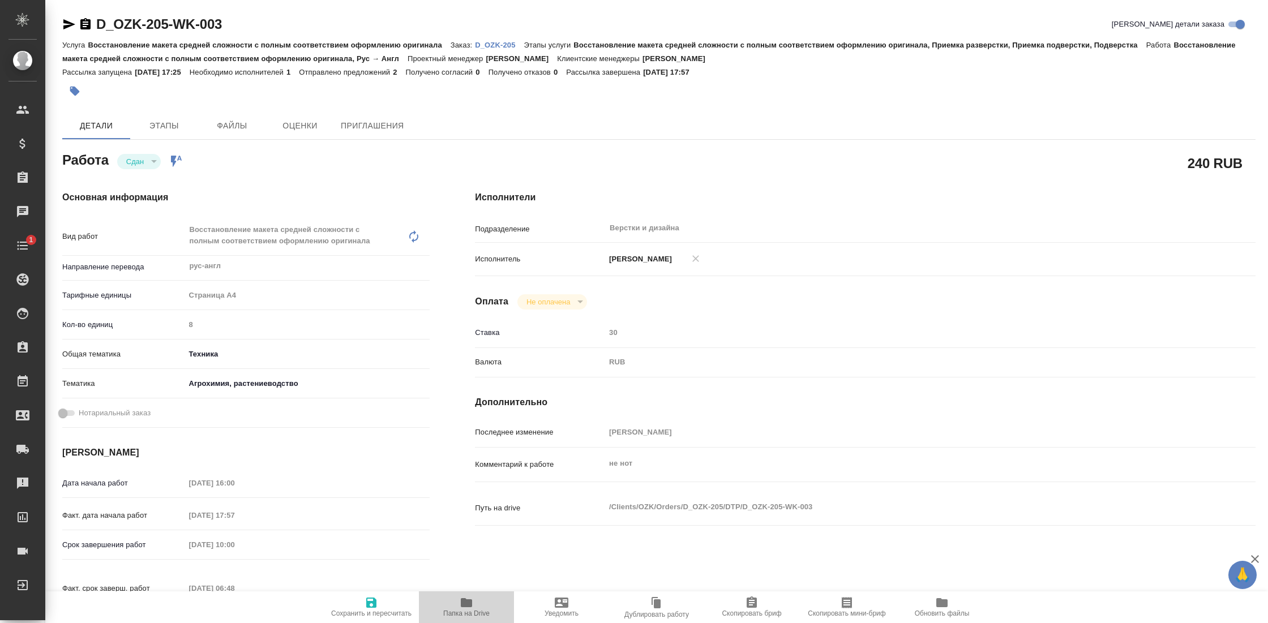
click at [462, 600] on icon "button" at bounding box center [466, 602] width 11 height 9
type textarea "x"
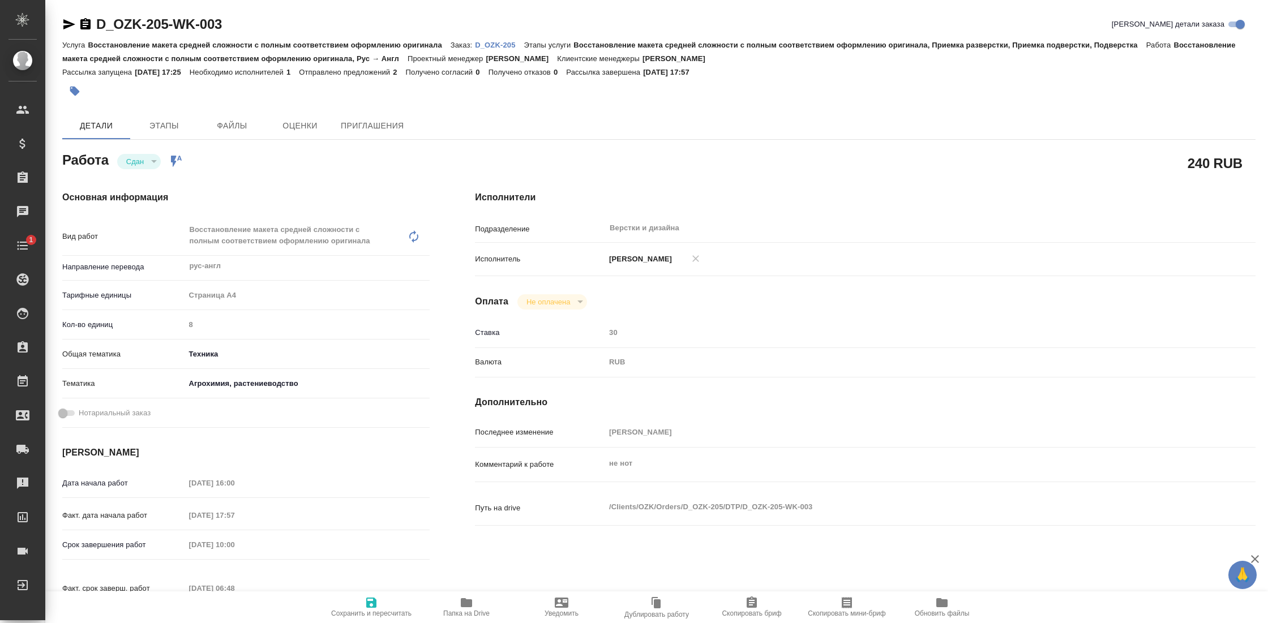
type textarea "x"
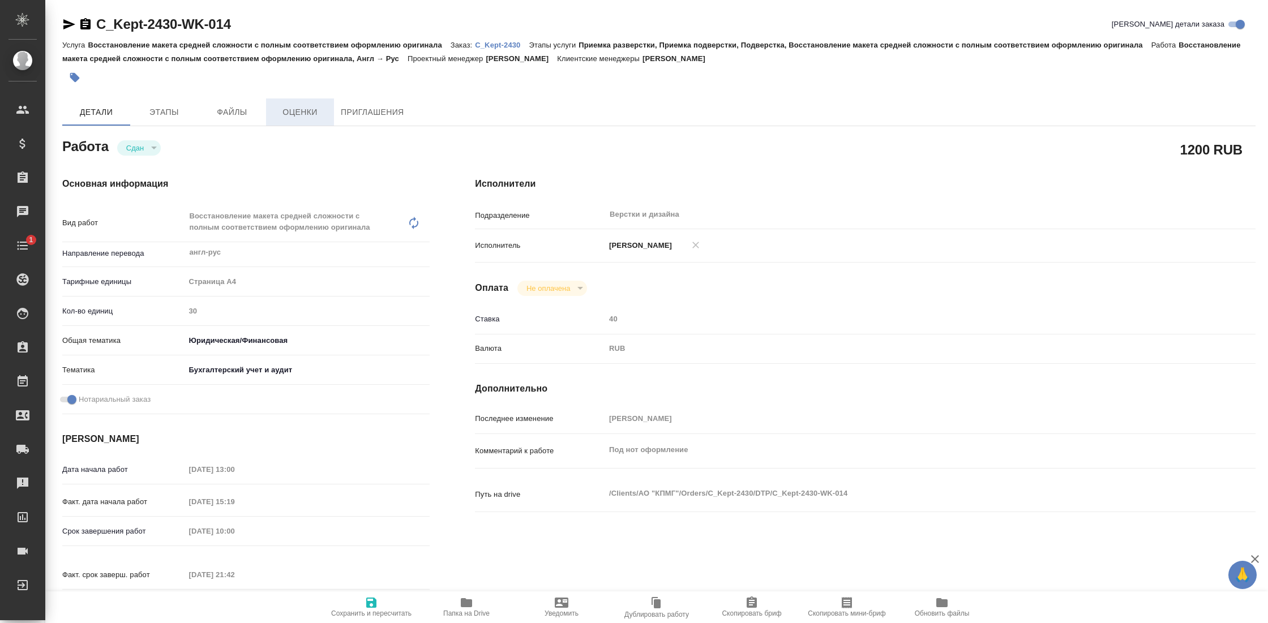
type textarea "x"
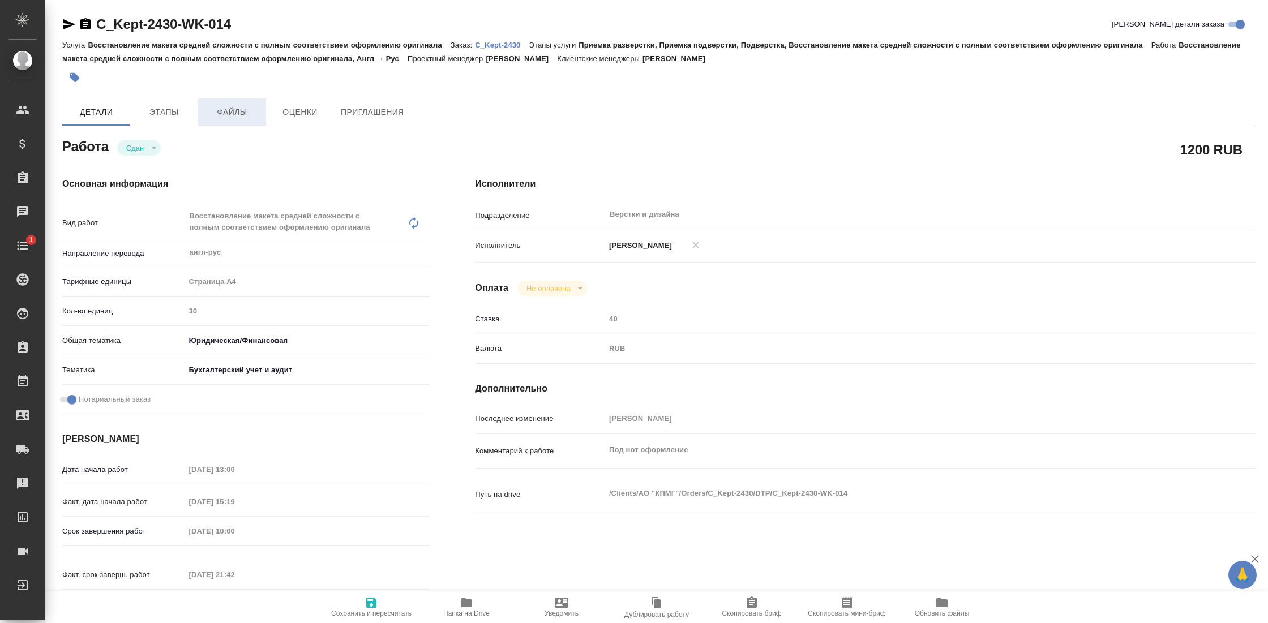
type textarea "x"
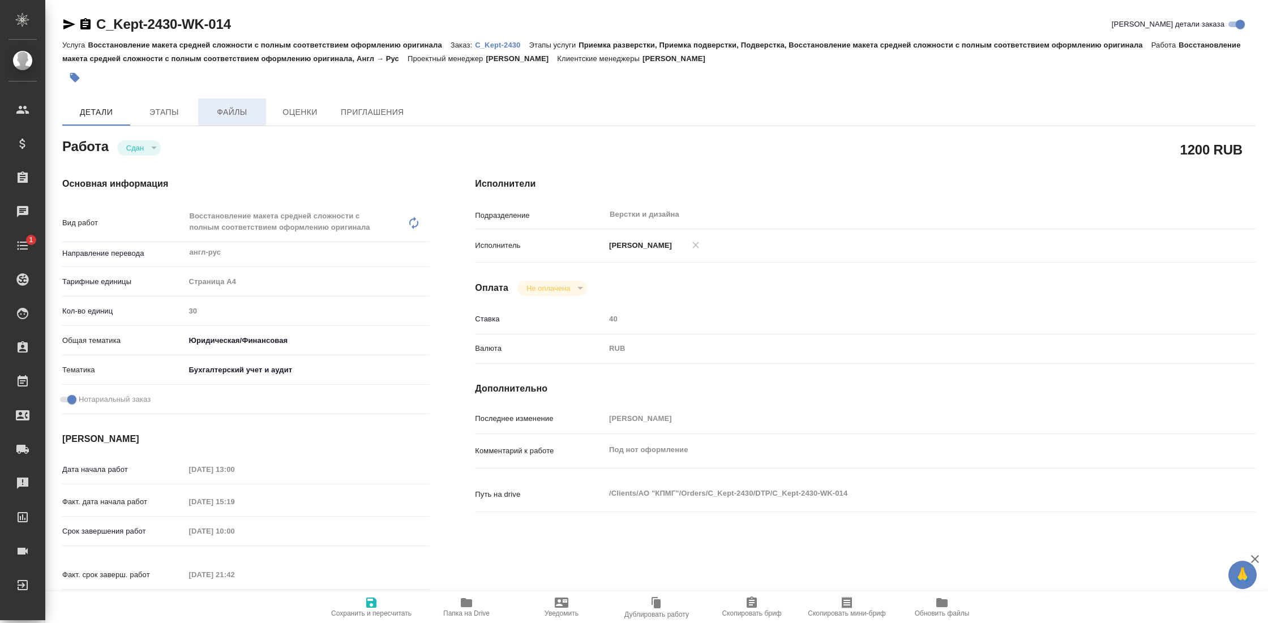
type textarea "x"
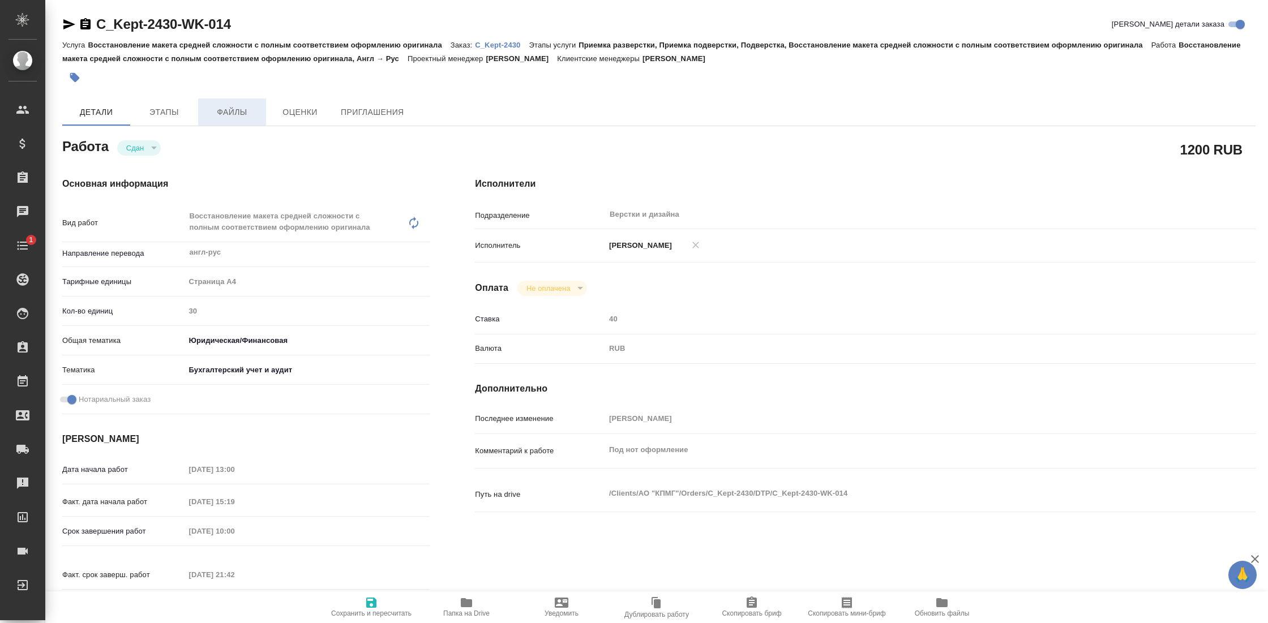
type textarea "x"
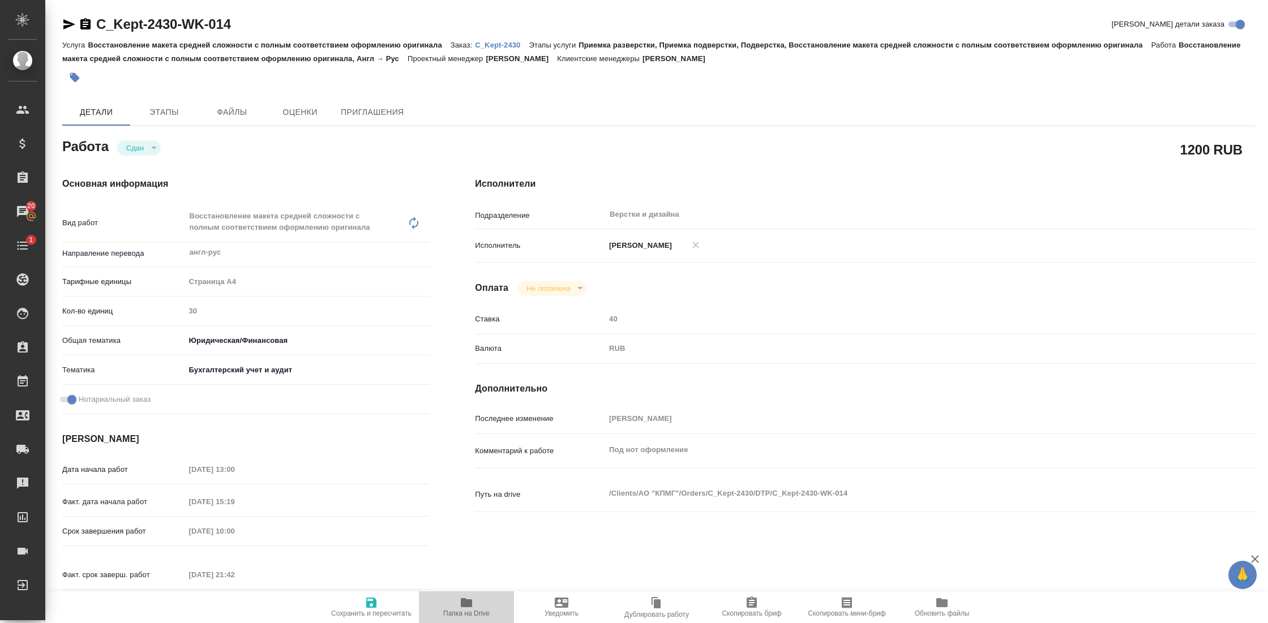
click at [475, 614] on span "Папка на Drive" at bounding box center [466, 614] width 46 height 8
